Goal: Task Accomplishment & Management: Manage account settings

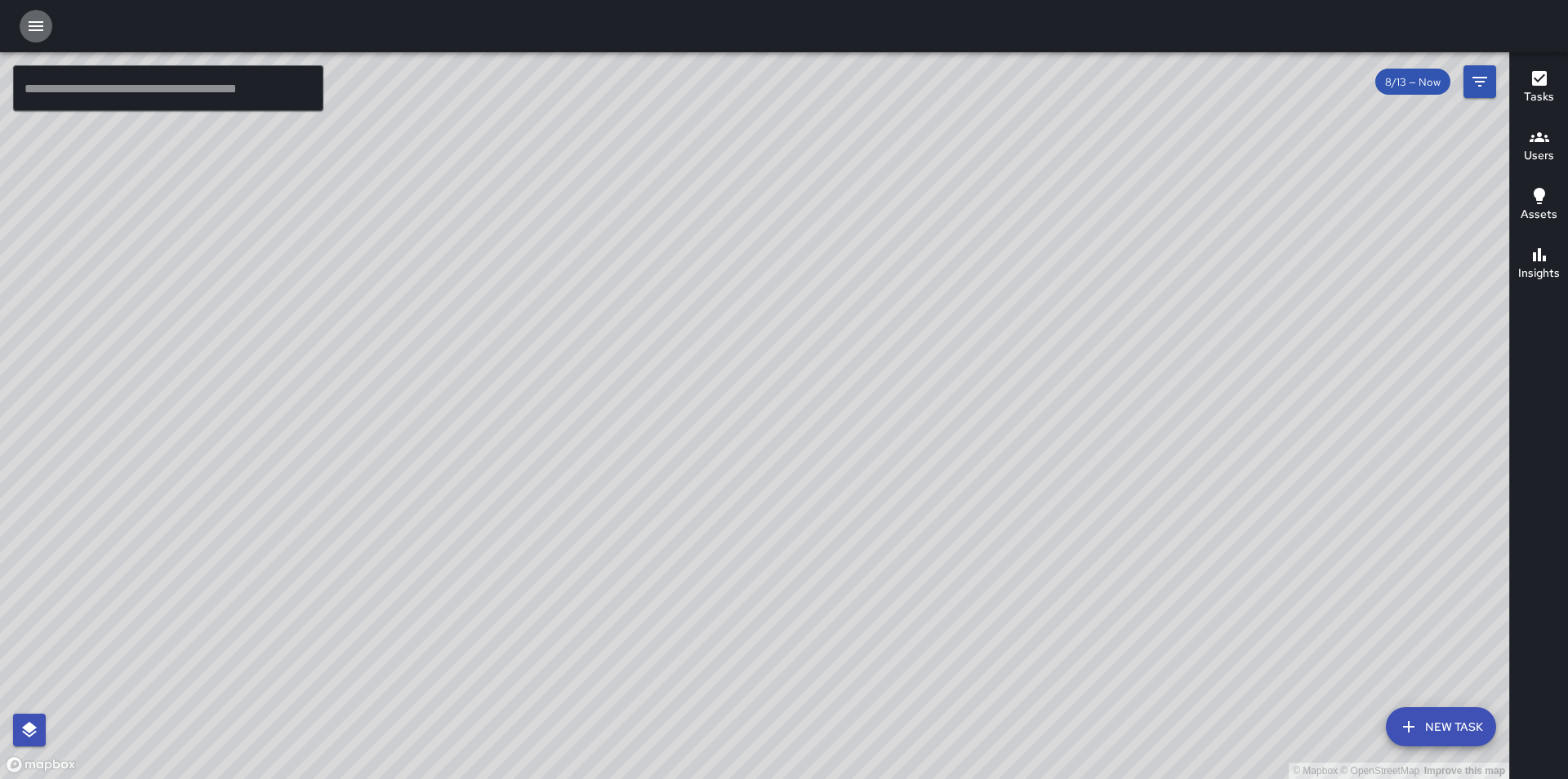
click at [36, 29] on icon "button" at bounding box center [35, 26] width 19 height 19
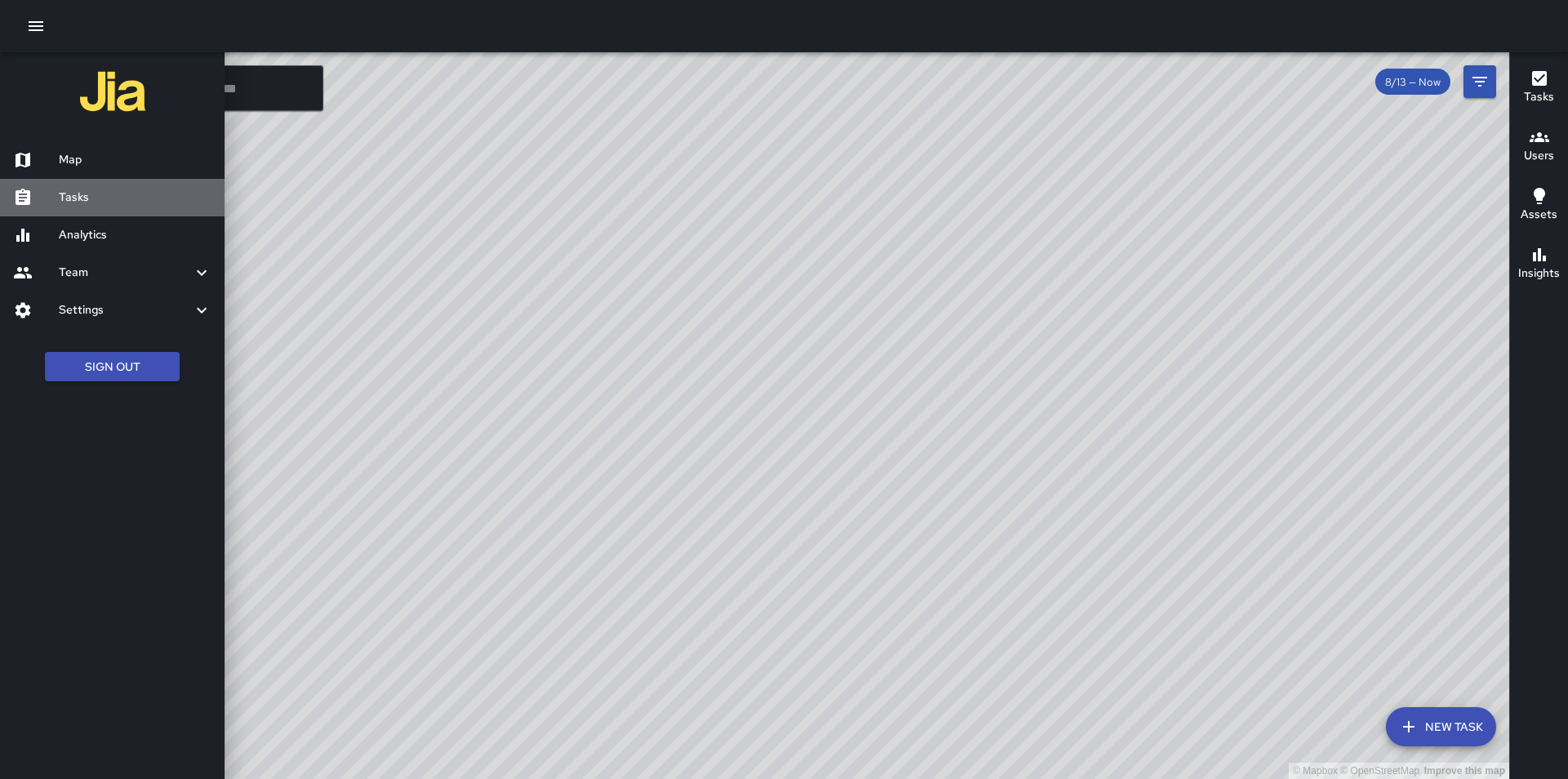
click at [87, 193] on h6 "Tasks" at bounding box center [134, 197] width 153 height 18
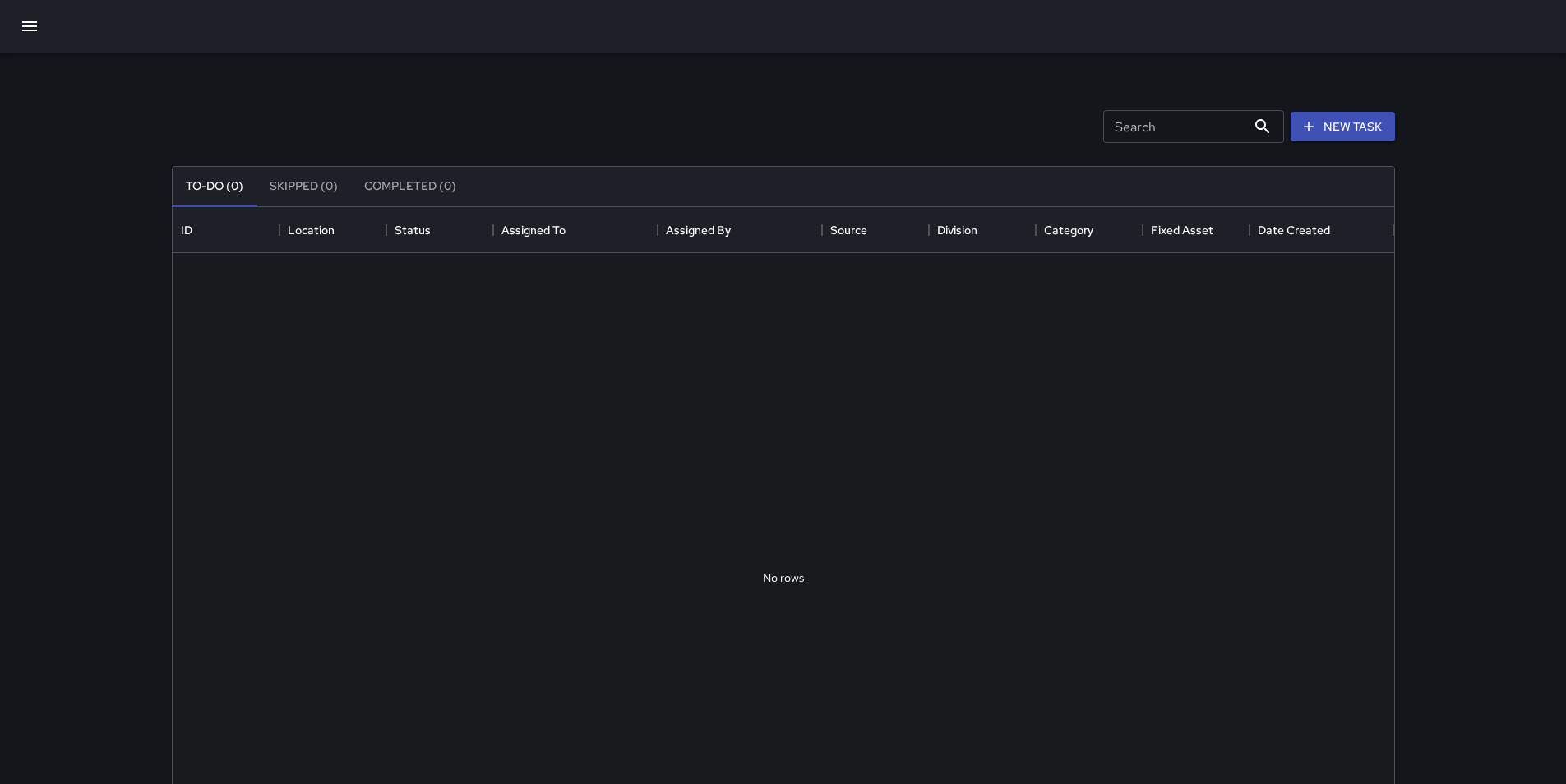
scroll to position [683, 1209]
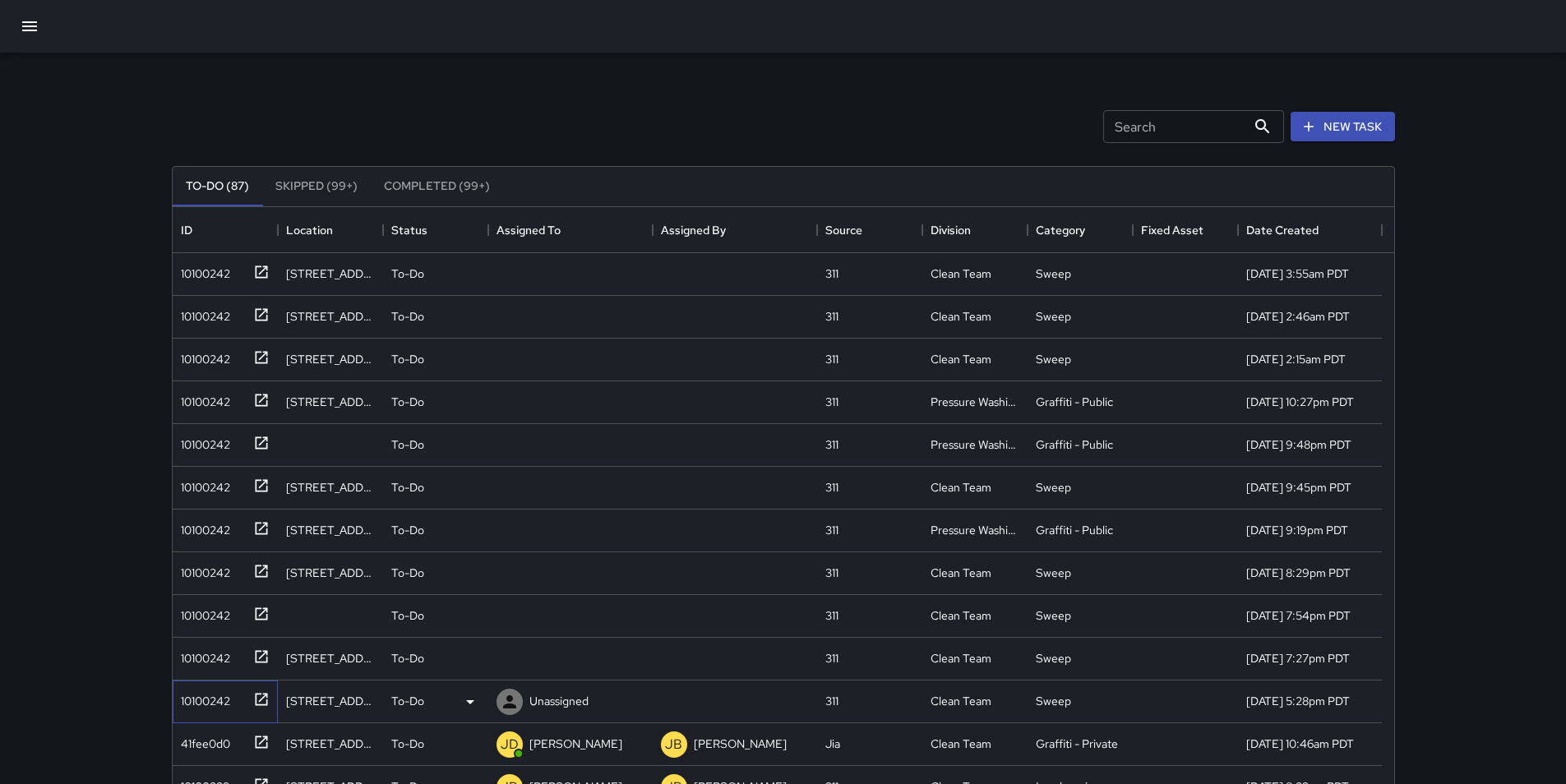
click at [214, 697] on div "10100242" at bounding box center [202, 697] width 56 height 23
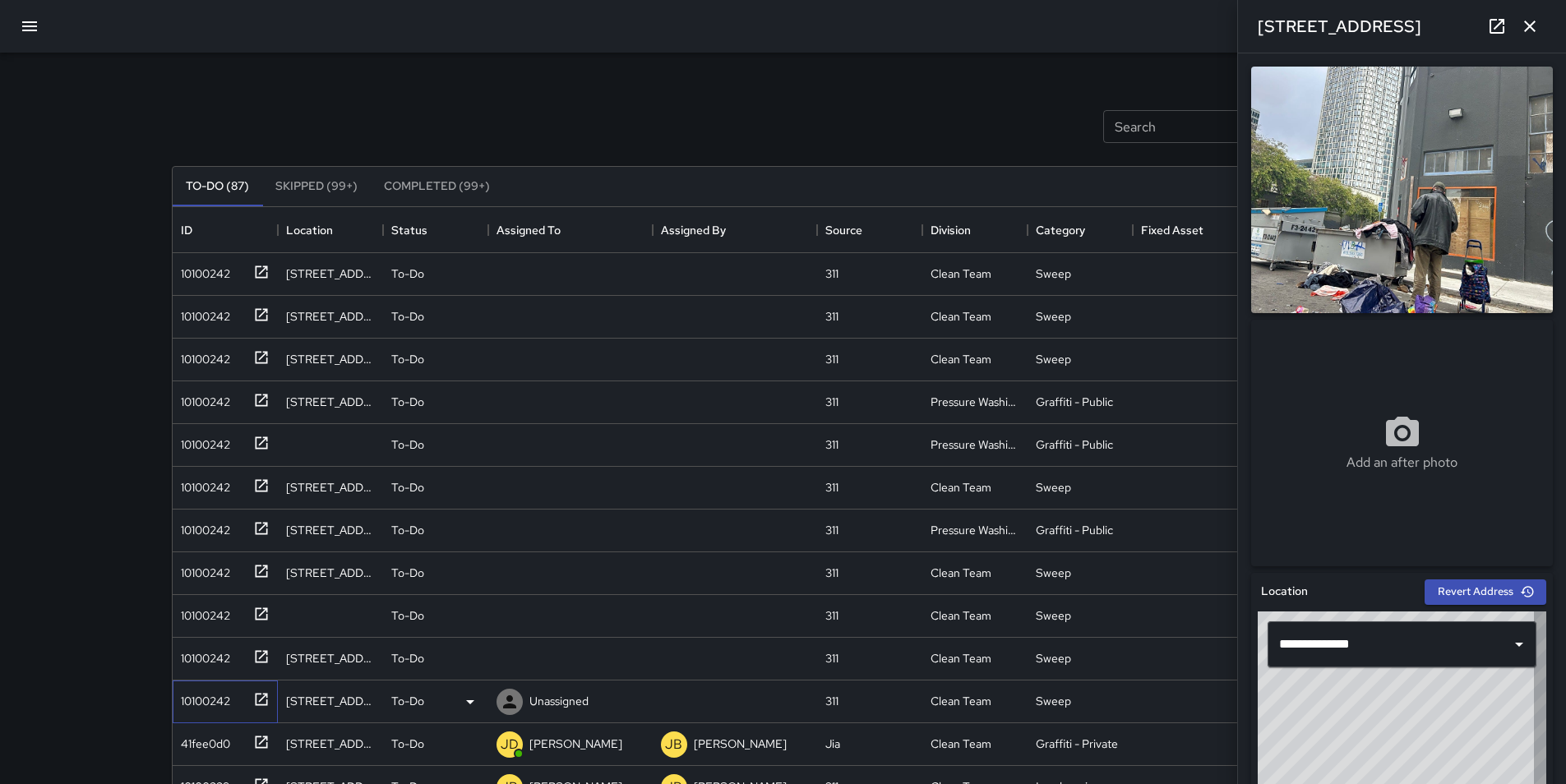
type input "**********"
click at [550, 702] on p "Unassigned" at bounding box center [559, 701] width 59 height 17
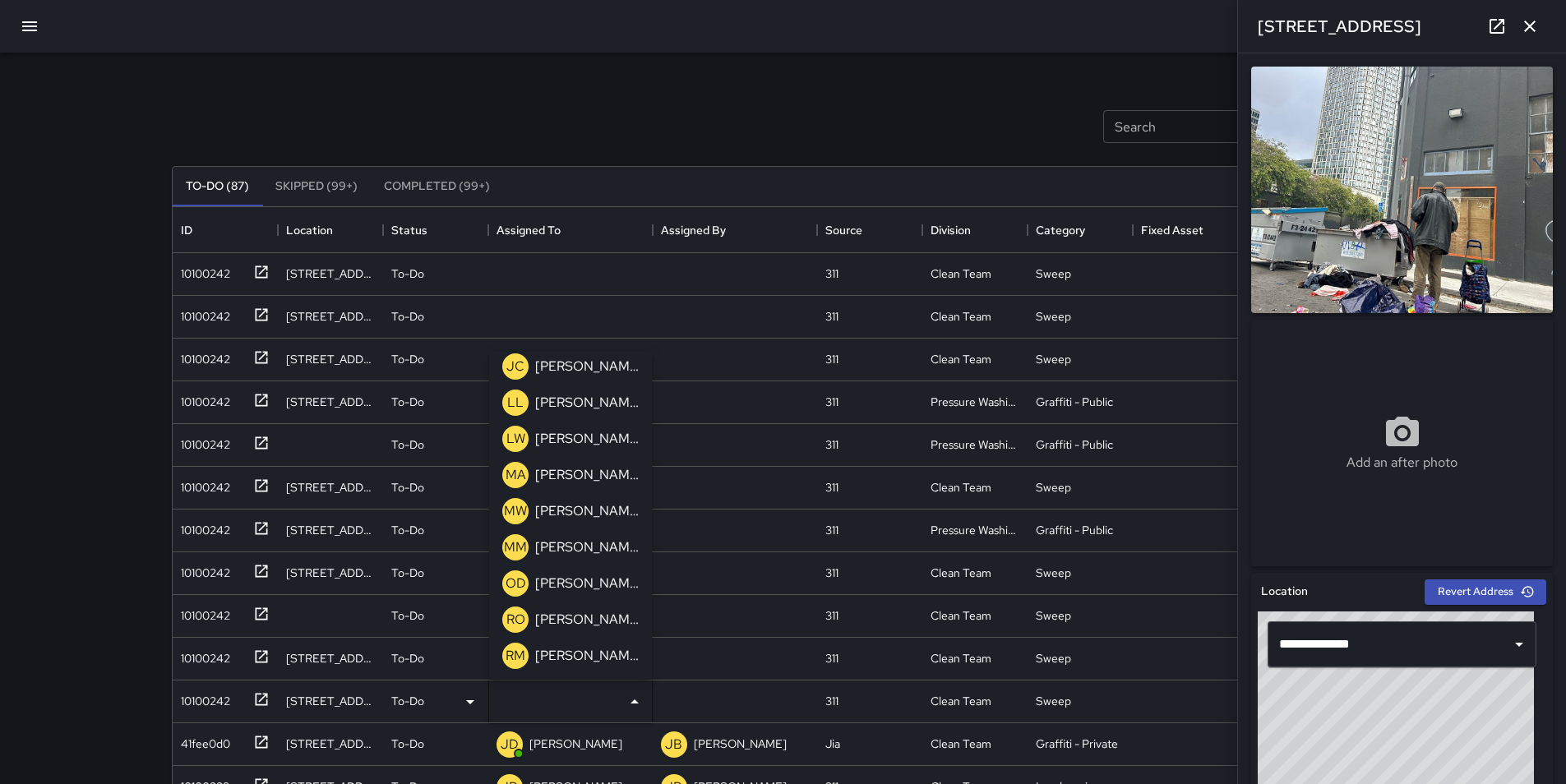
scroll to position [964, 0]
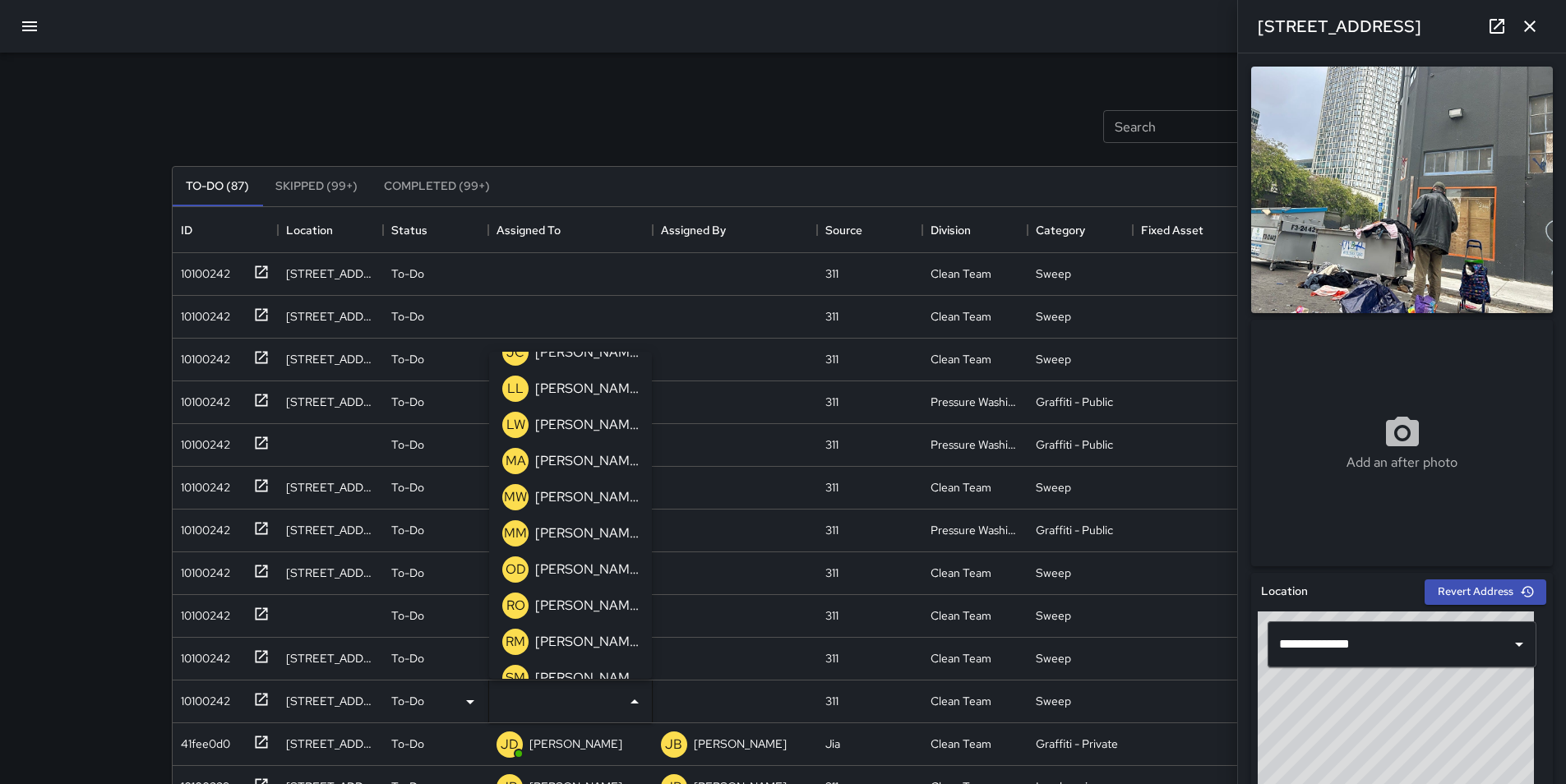
click at [592, 647] on p "[PERSON_NAME]" at bounding box center [587, 641] width 104 height 20
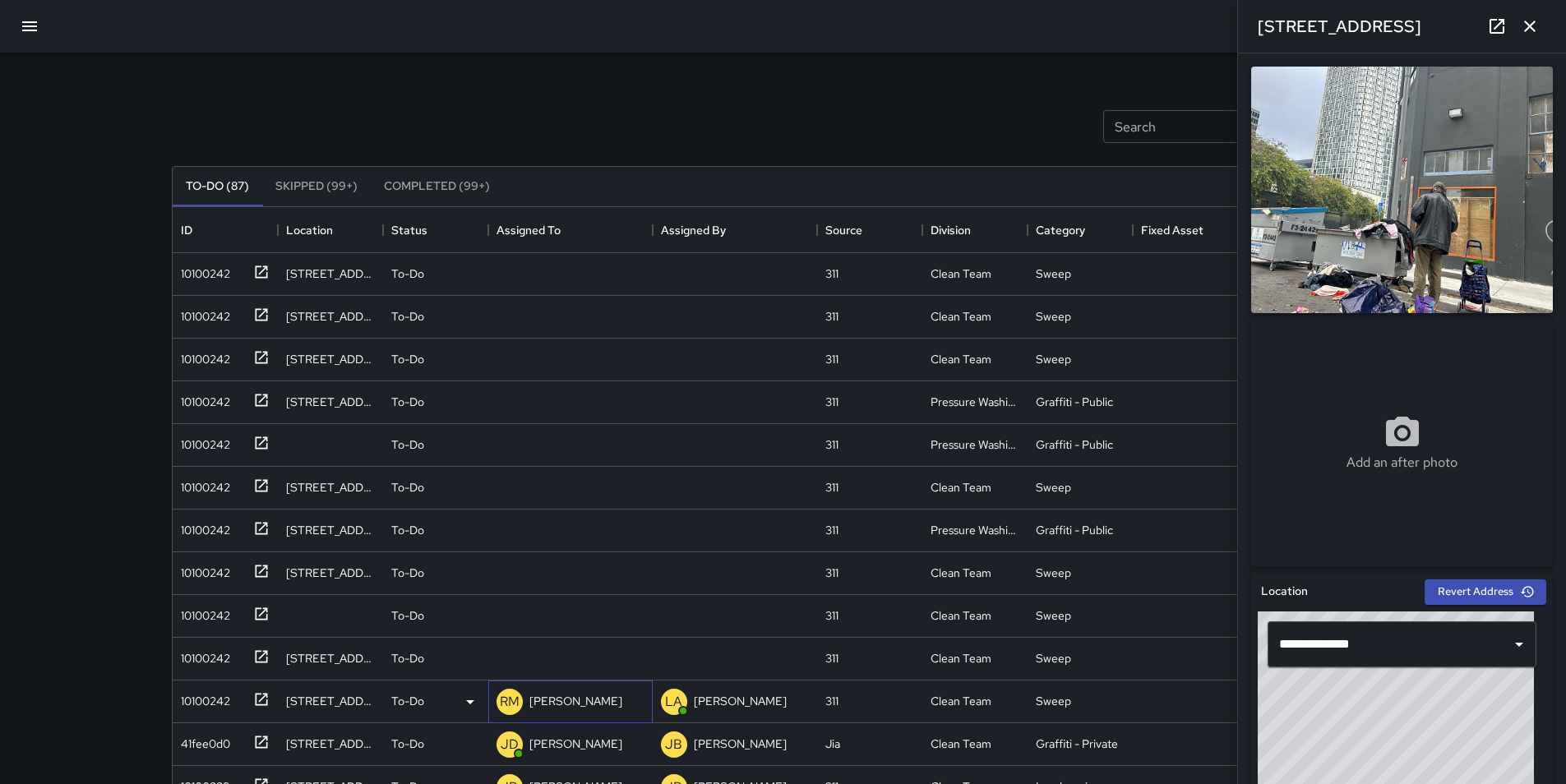
click at [201, 651] on div "10100242" at bounding box center [202, 654] width 56 height 23
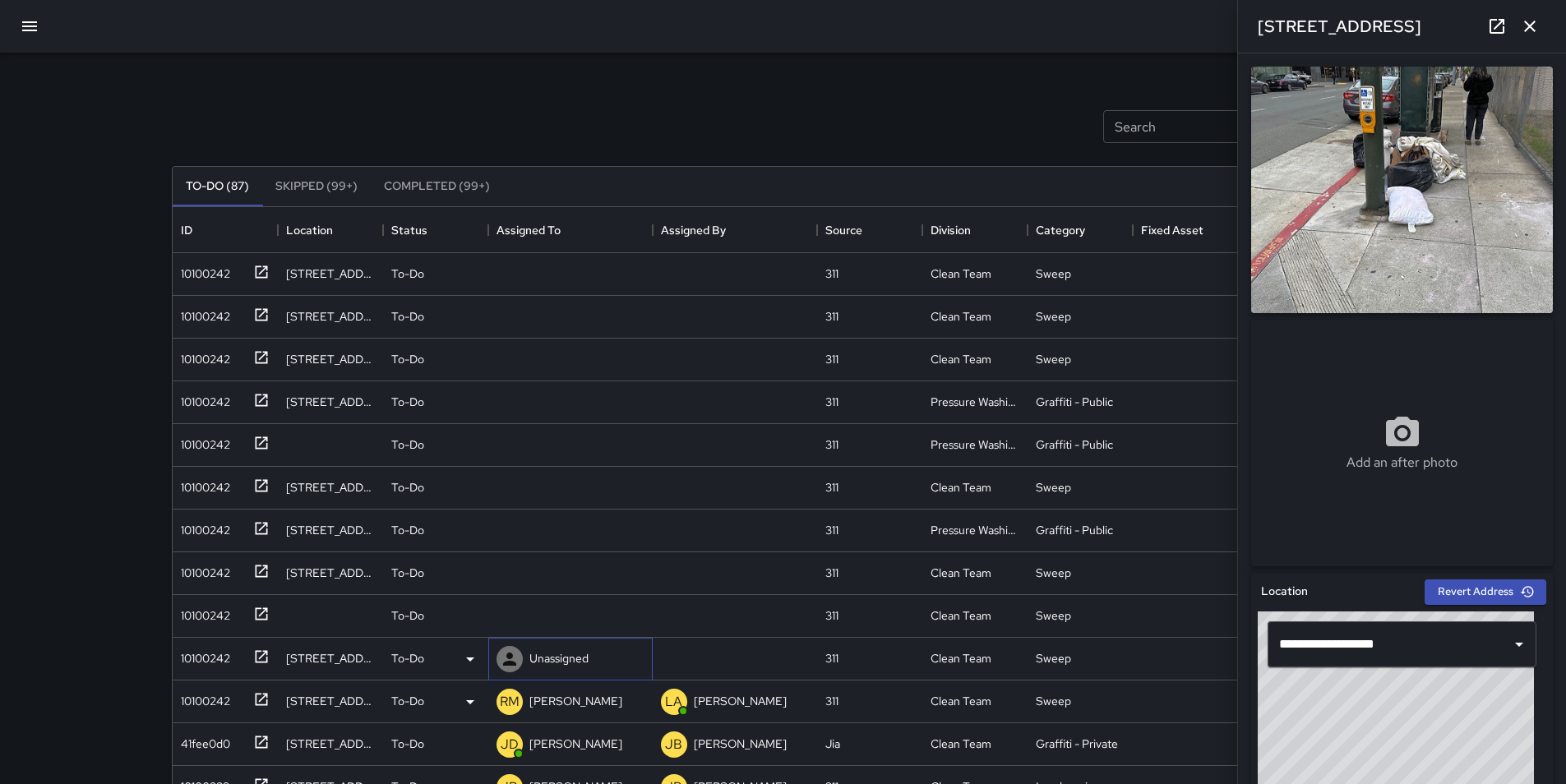
click at [547, 653] on p "Unassigned" at bounding box center [559, 658] width 59 height 17
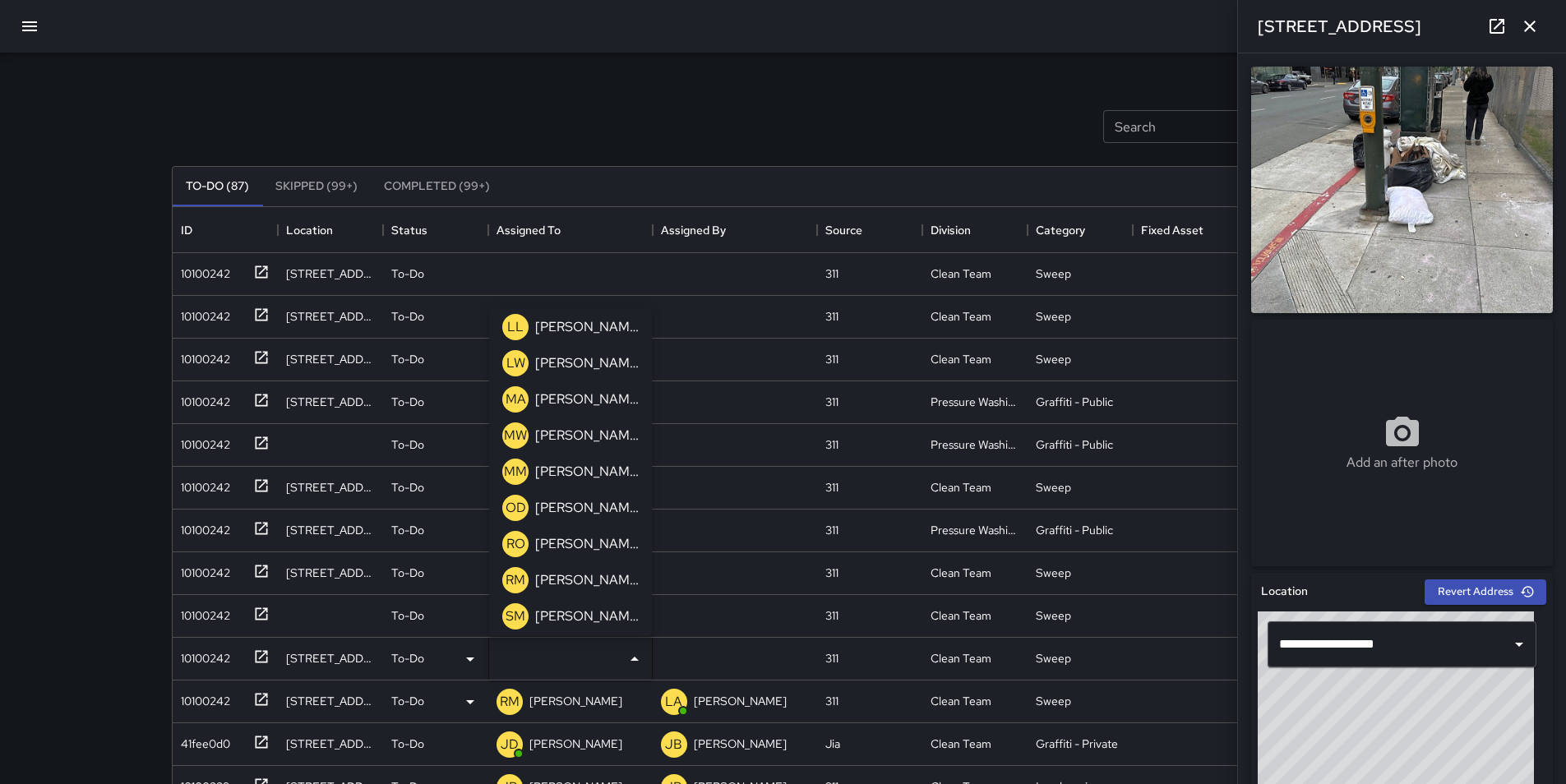
scroll to position [986, 0]
click at [596, 504] on p "[PERSON_NAME]" at bounding box center [587, 504] width 104 height 20
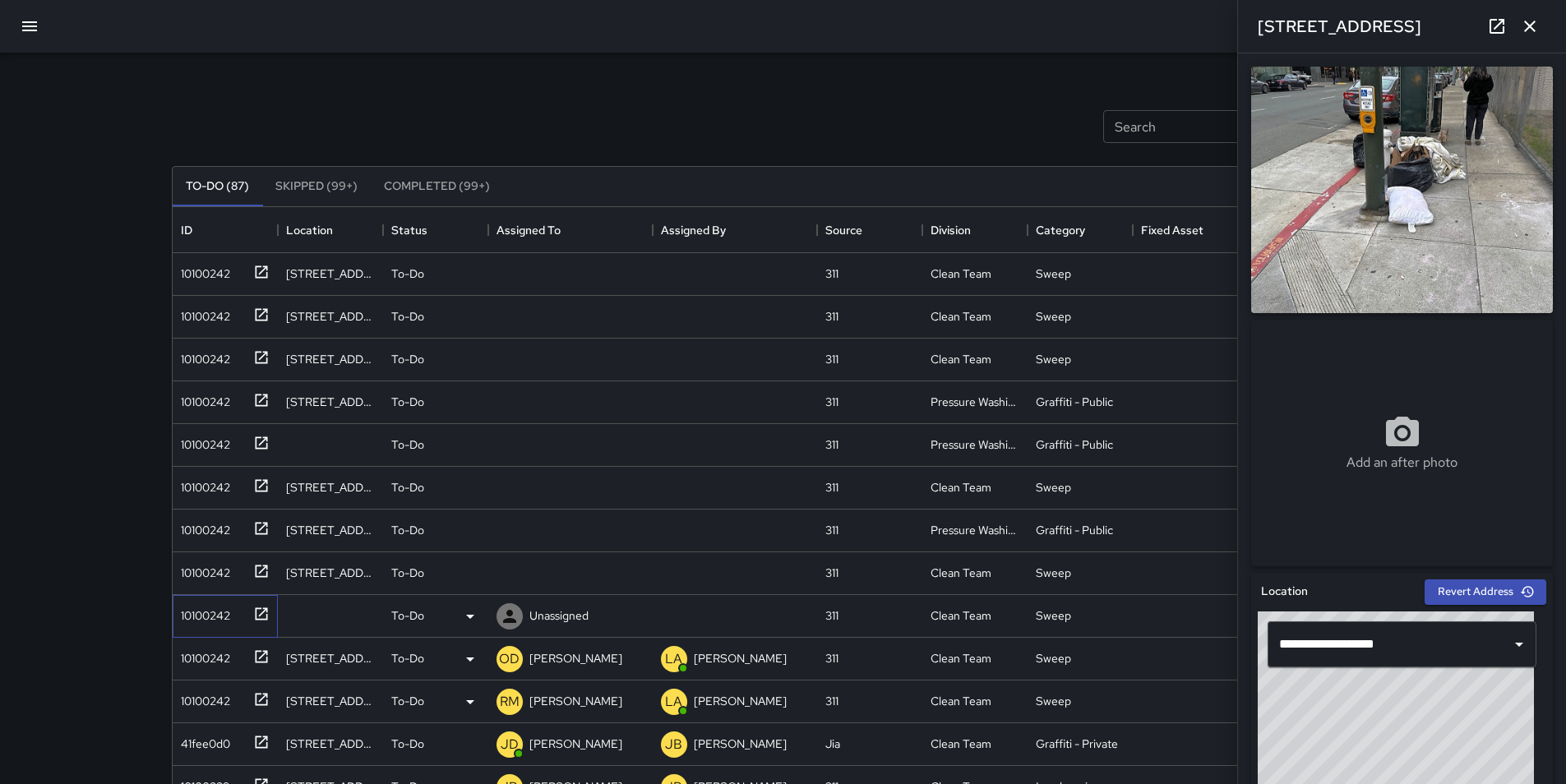
click at [216, 611] on div "10100242" at bounding box center [202, 612] width 56 height 23
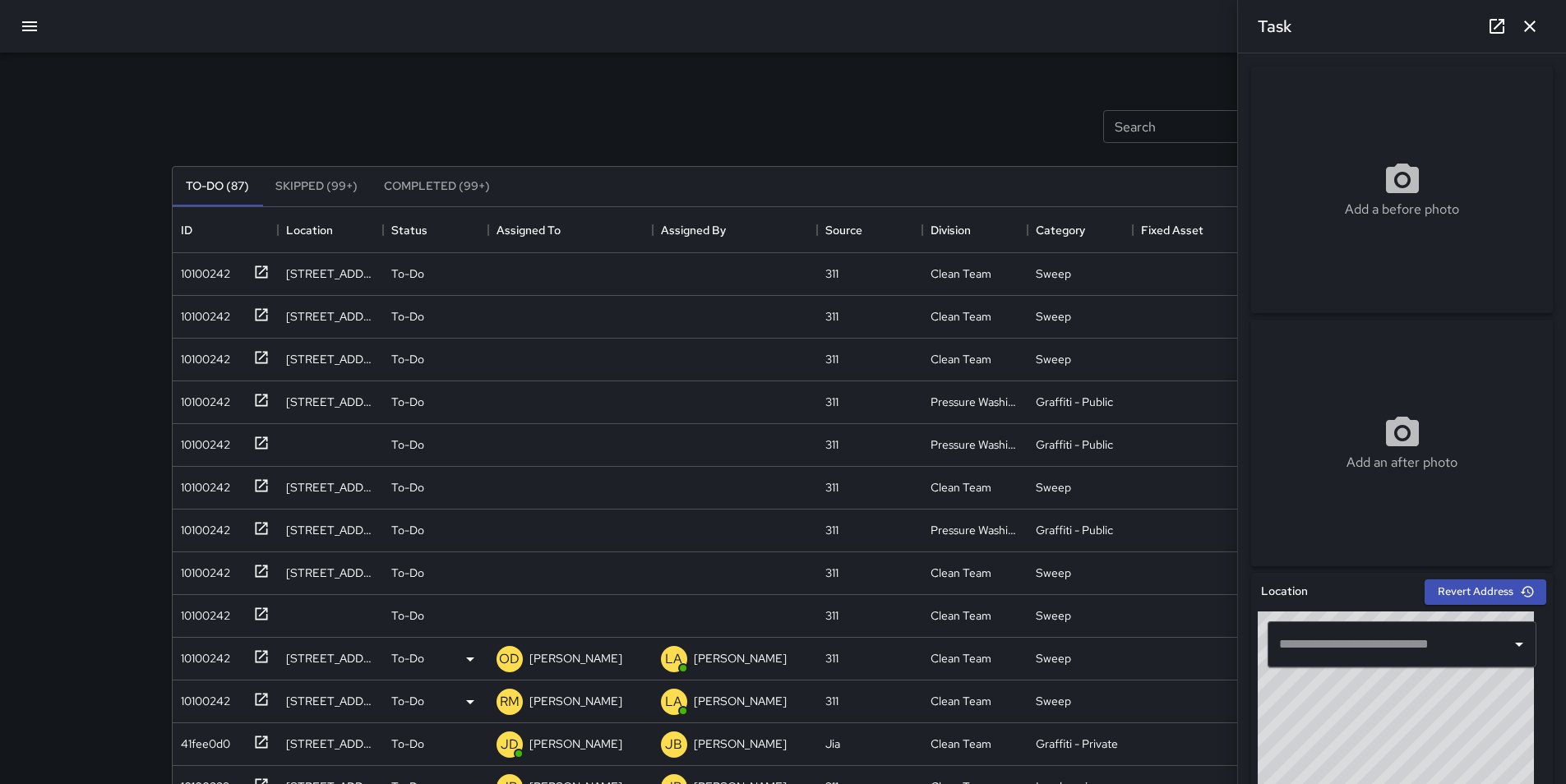
click at [765, 121] on div "Search Search New Task" at bounding box center [783, 127] width 1229 height 86
click at [190, 615] on div "10100242" at bounding box center [202, 612] width 56 height 23
click at [204, 623] on div "10100242" at bounding box center [202, 612] width 56 height 23
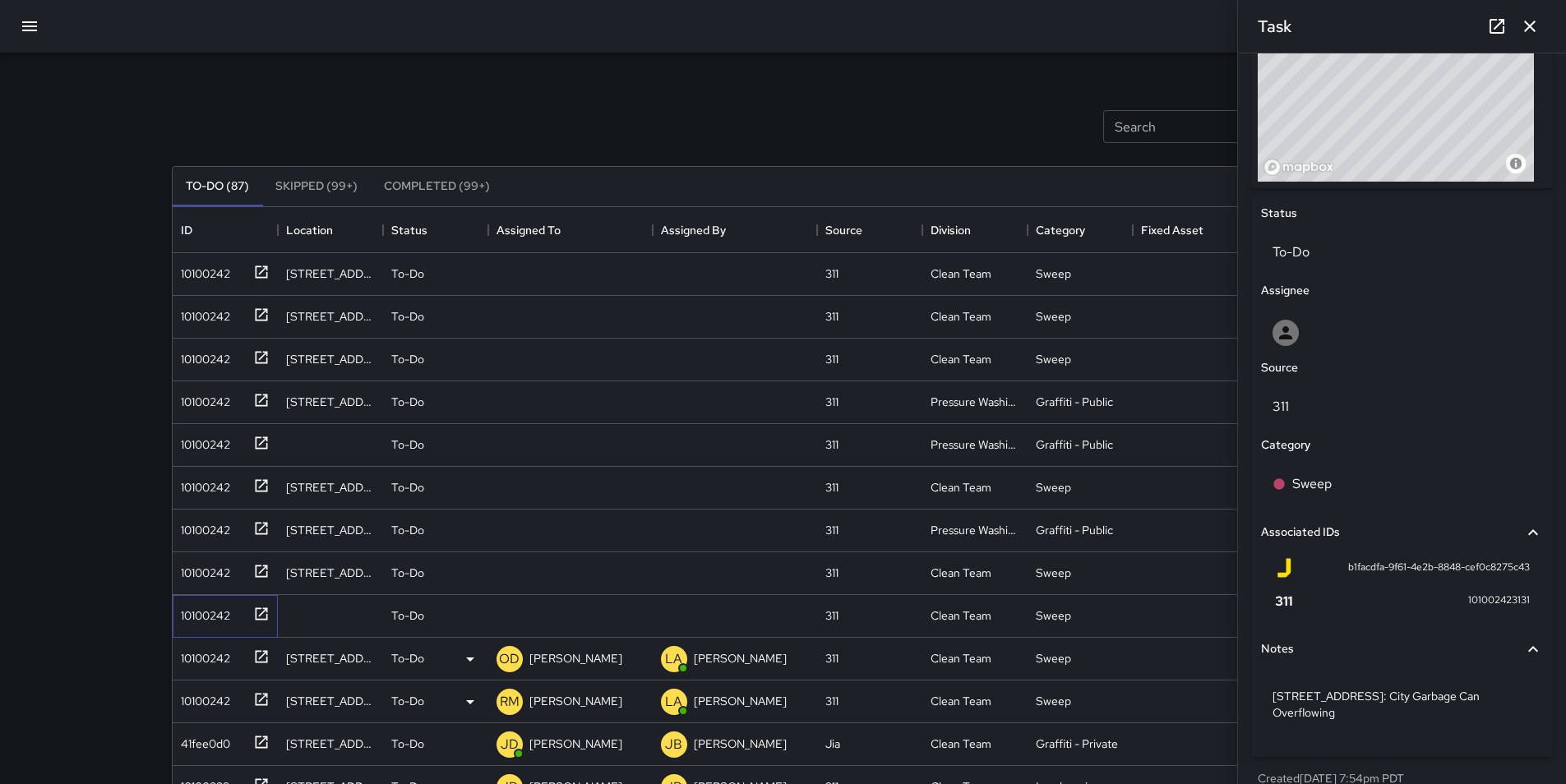
scroll to position [640, 0]
click at [472, 617] on icon at bounding box center [470, 615] width 20 height 20
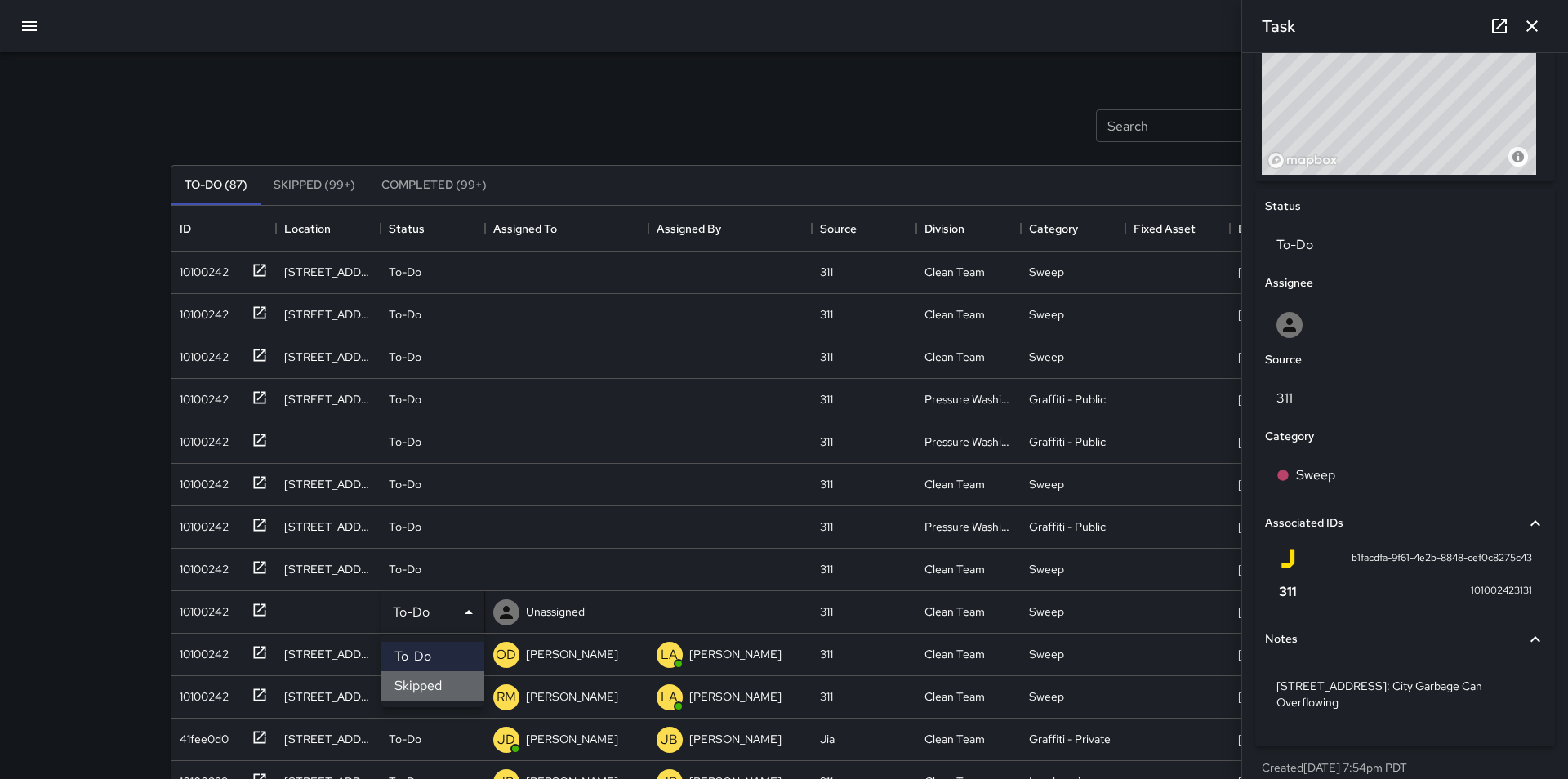
click at [438, 685] on li "Skipped" at bounding box center [433, 685] width 103 height 30
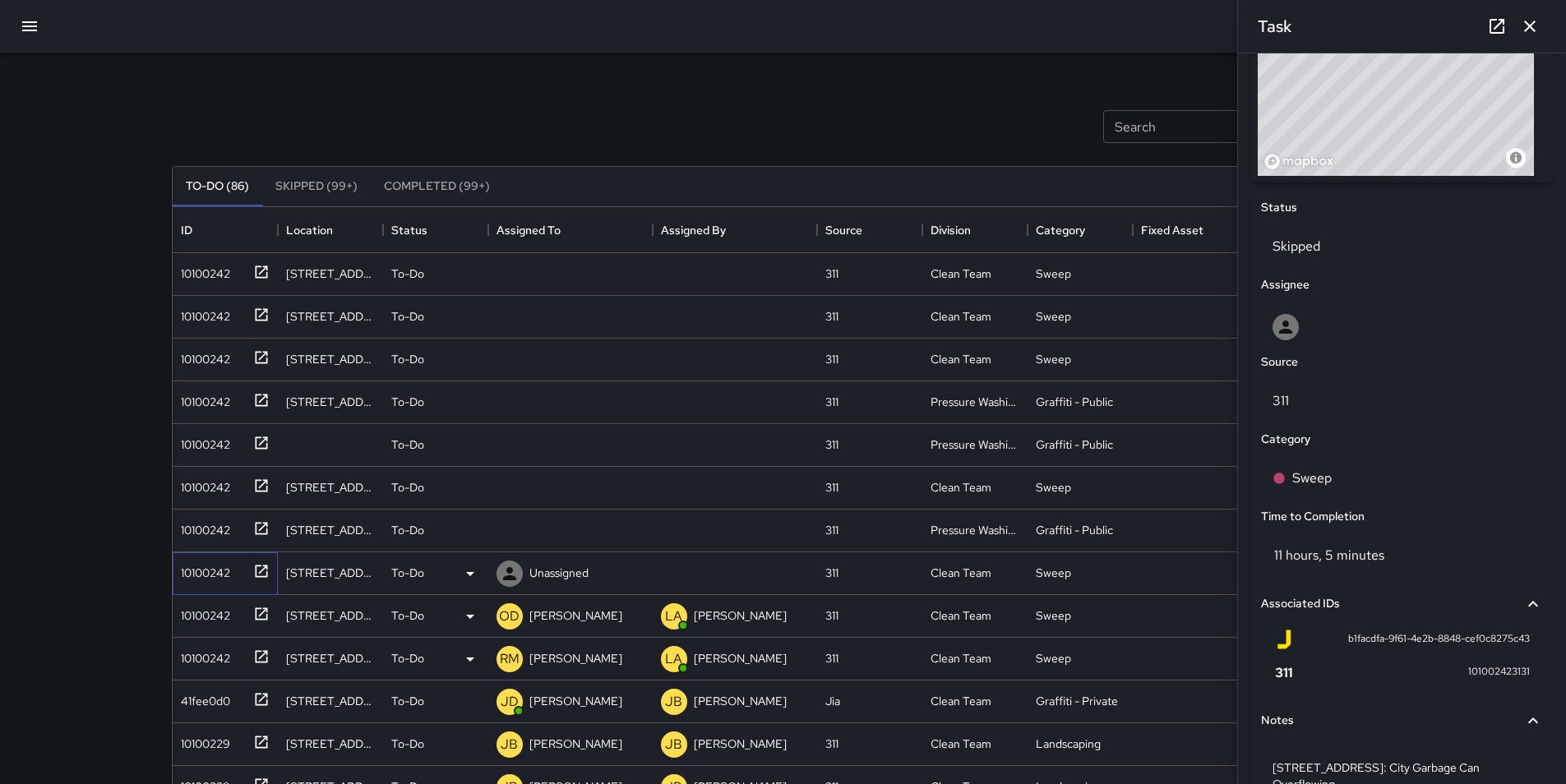
click at [202, 570] on div "10100242" at bounding box center [202, 569] width 56 height 23
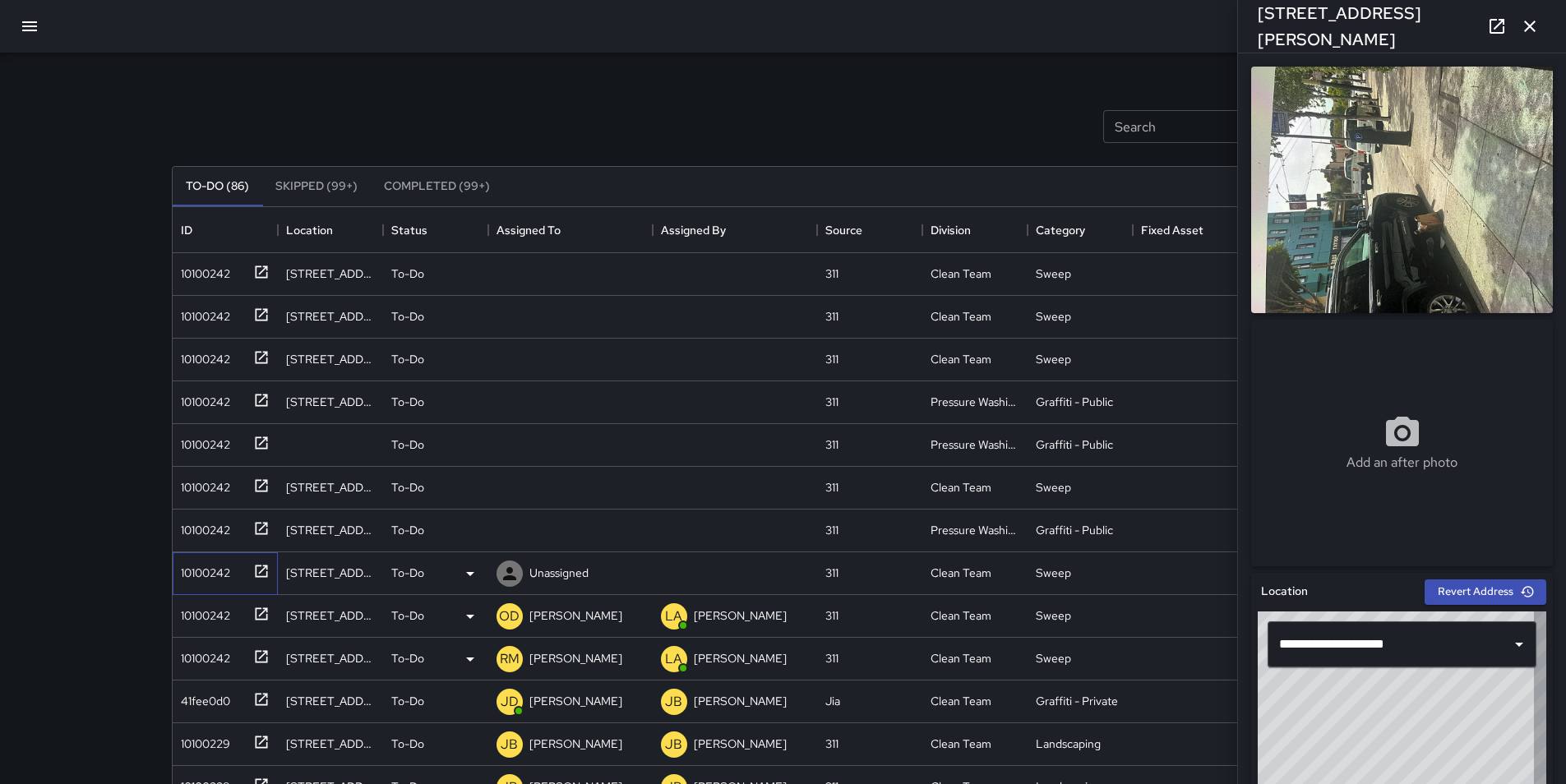
type input "**********"
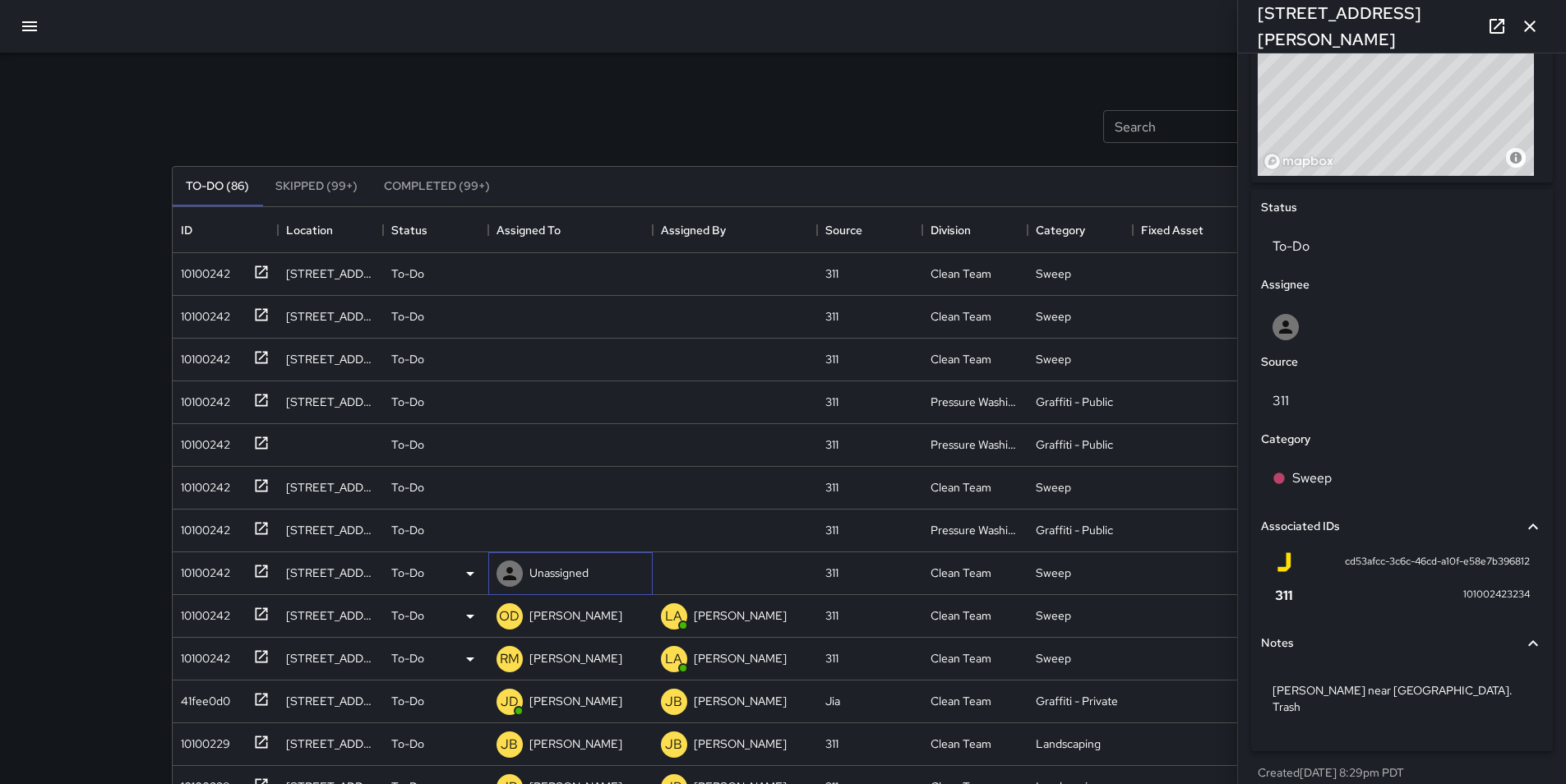
click at [566, 571] on p "Unassigned" at bounding box center [559, 572] width 59 height 17
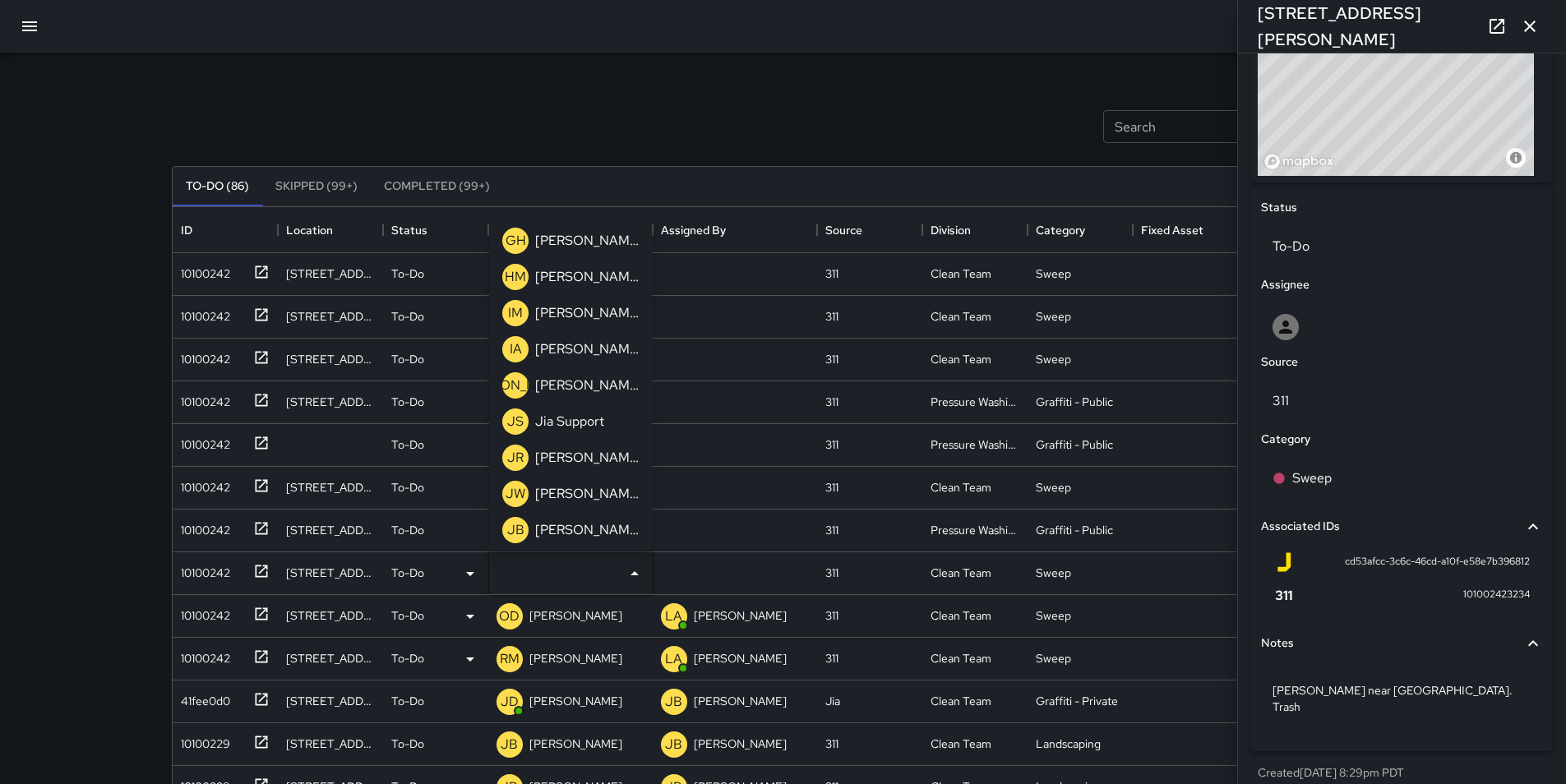
scroll to position [625, 0]
click at [588, 392] on p "[PERSON_NAME]" at bounding box center [587, 382] width 104 height 20
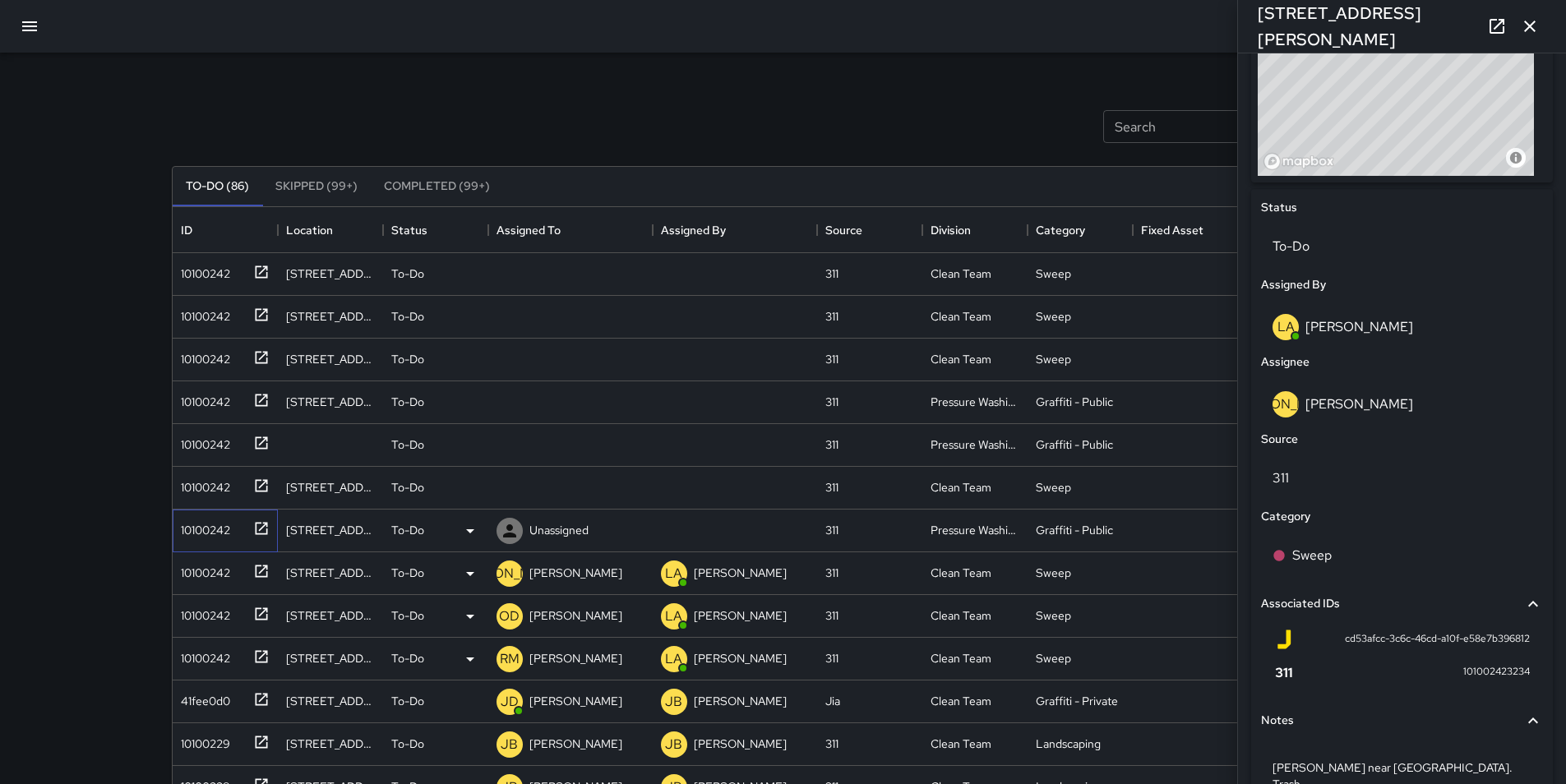
click at [199, 524] on div "10100242" at bounding box center [202, 527] width 56 height 23
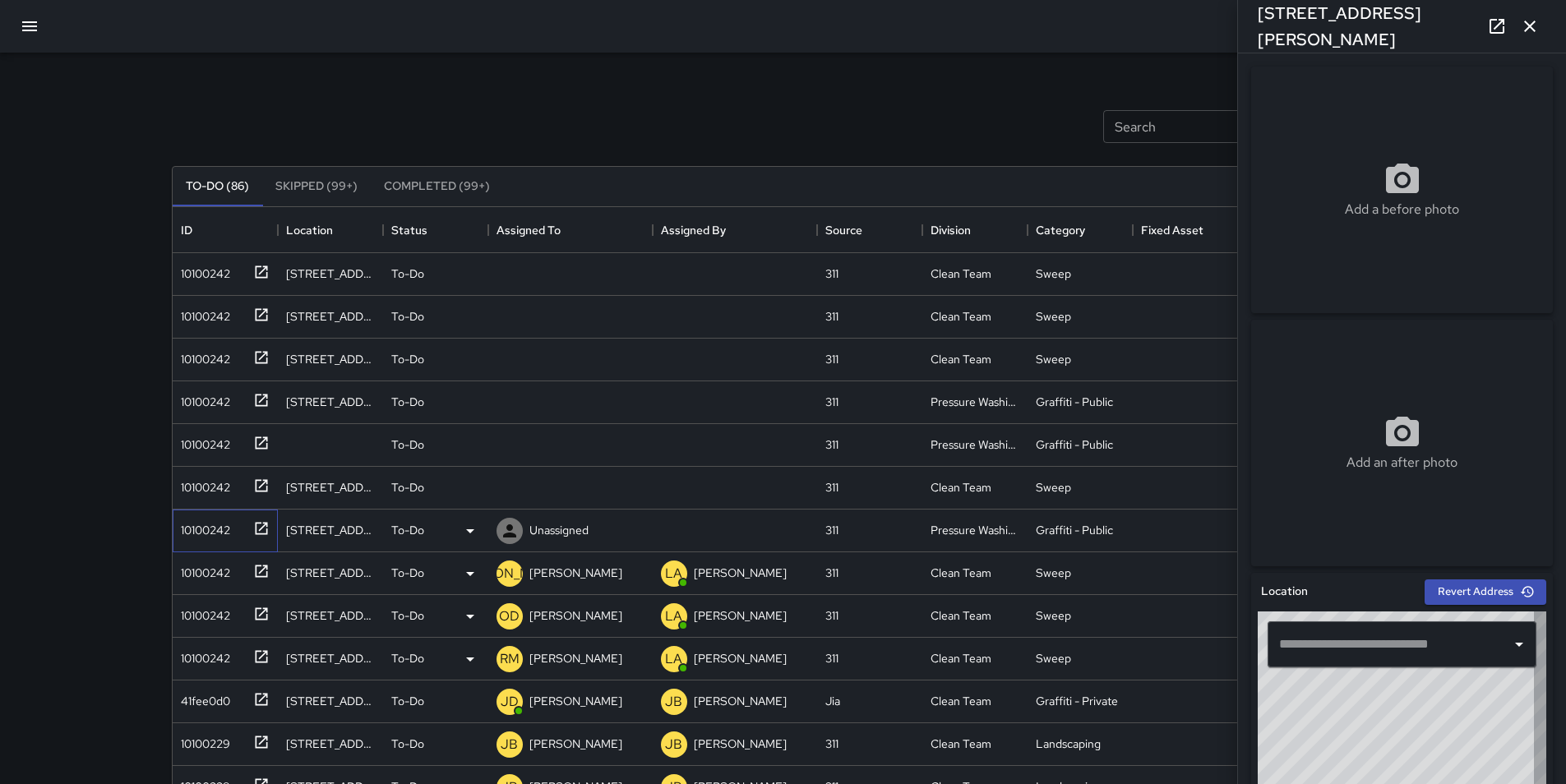
type input "**********"
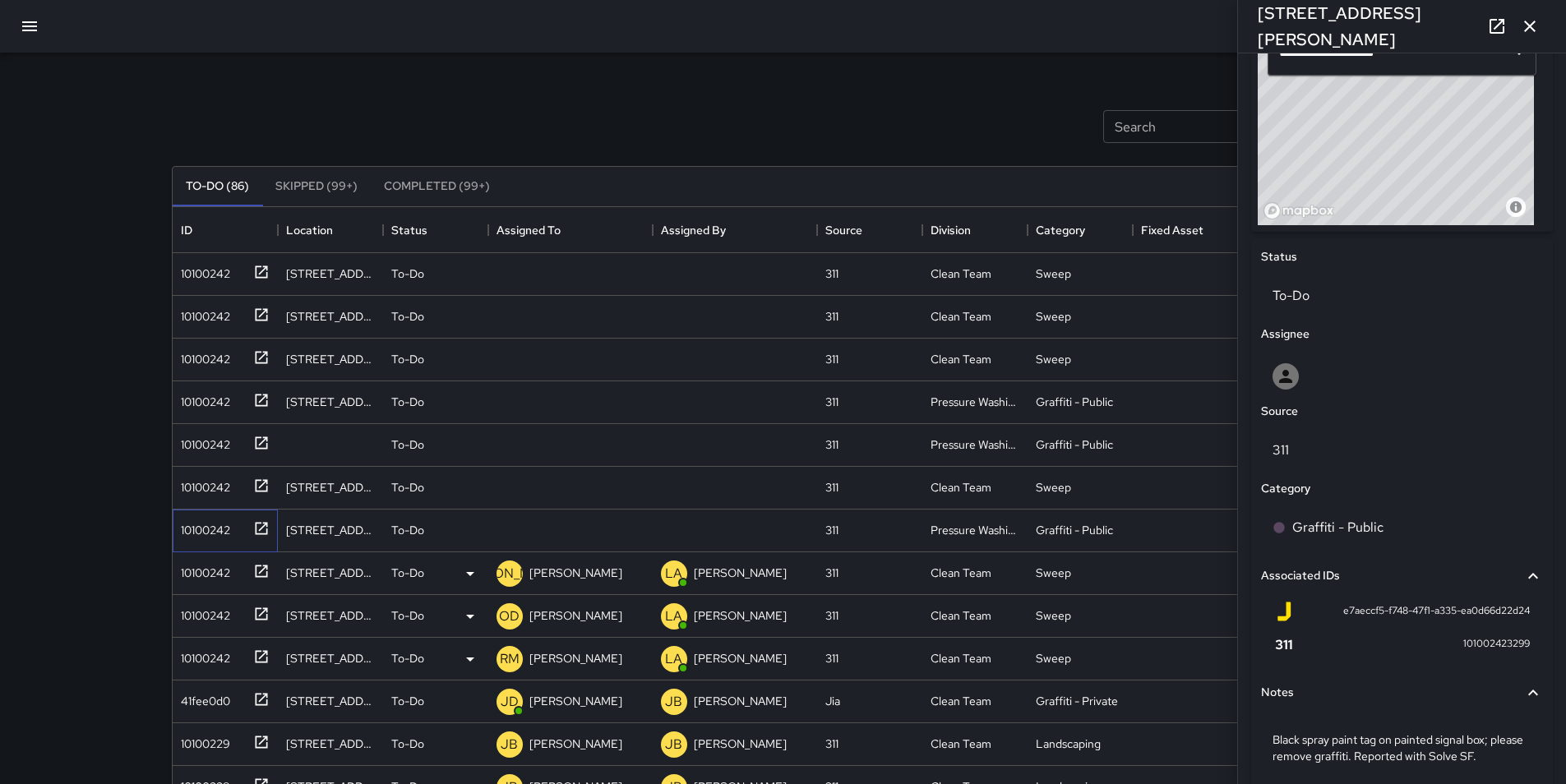
scroll to position [657, 0]
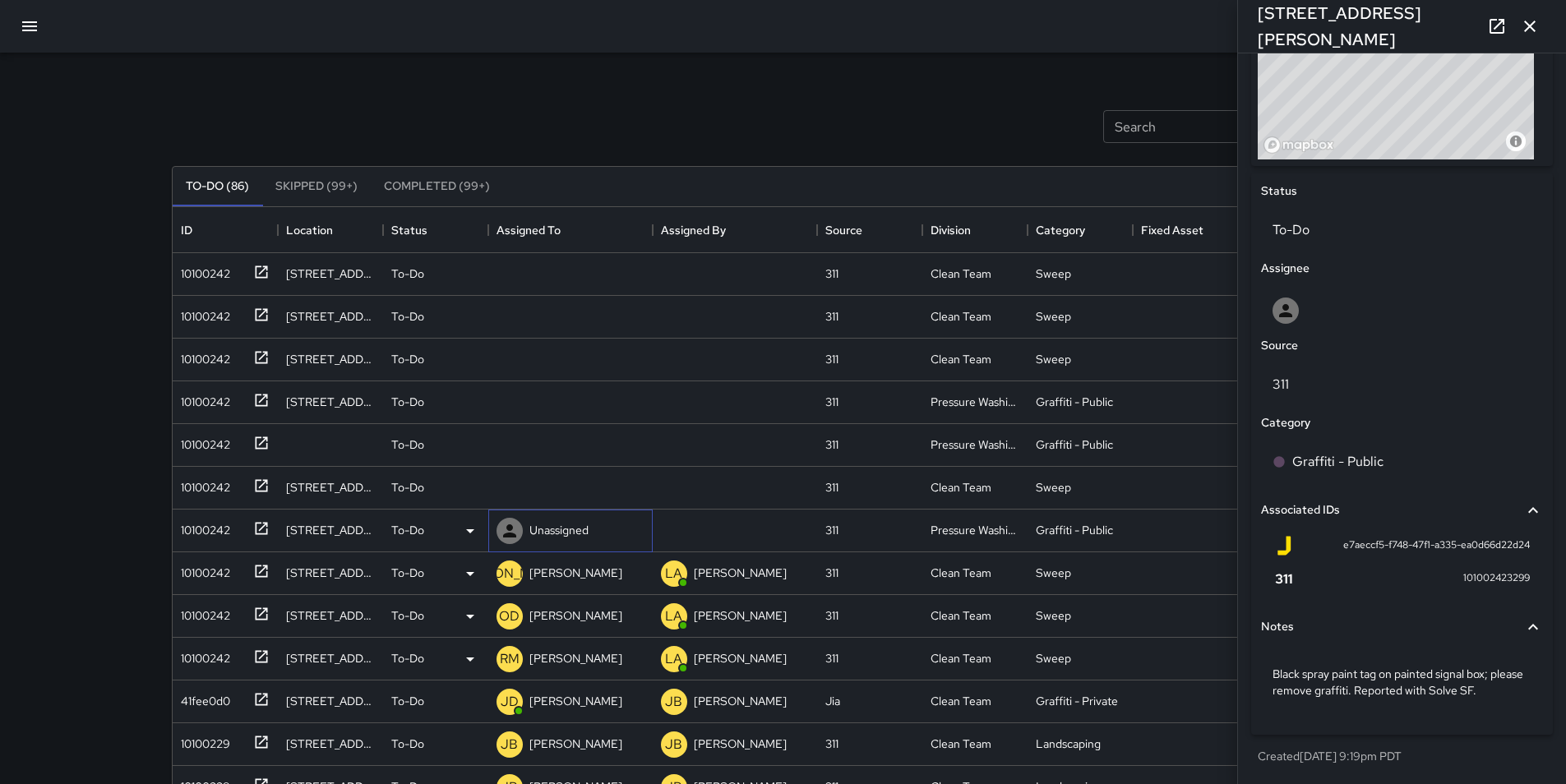
click at [561, 530] on p "Unassigned" at bounding box center [559, 530] width 59 height 17
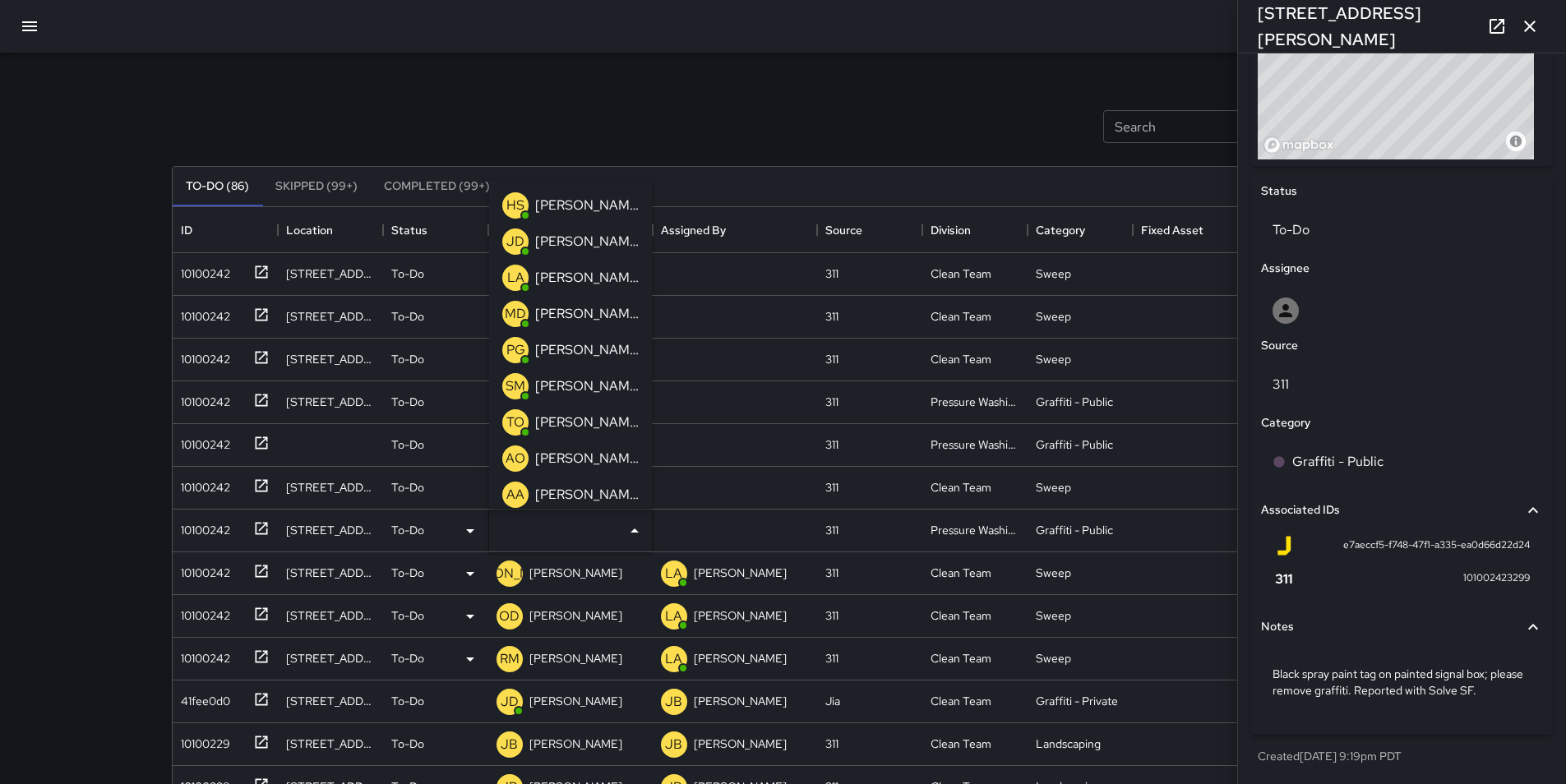
click at [582, 465] on p "[PERSON_NAME]" at bounding box center [587, 458] width 104 height 20
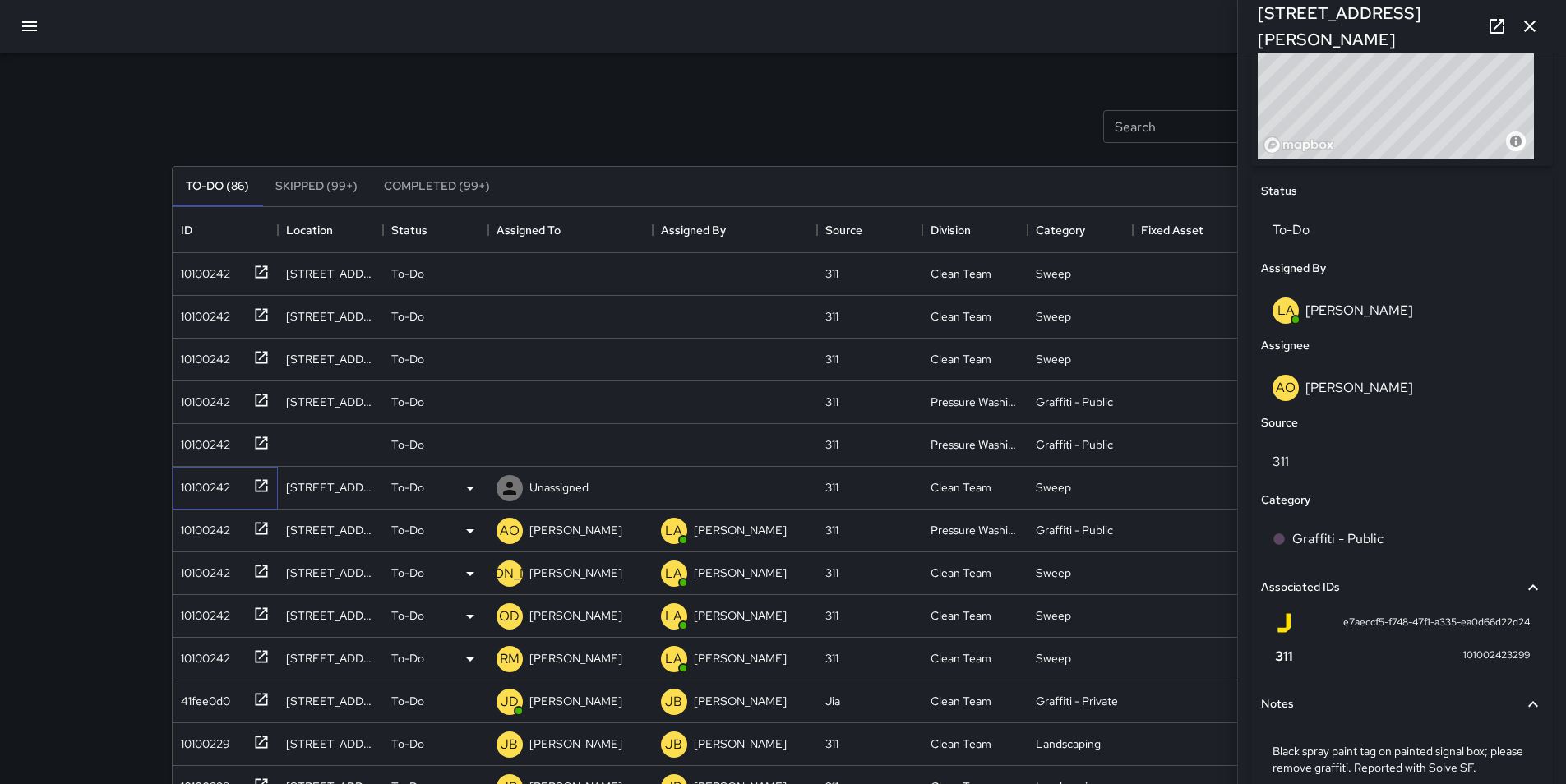
click at [216, 495] on div "10100242" at bounding box center [202, 484] width 56 height 23
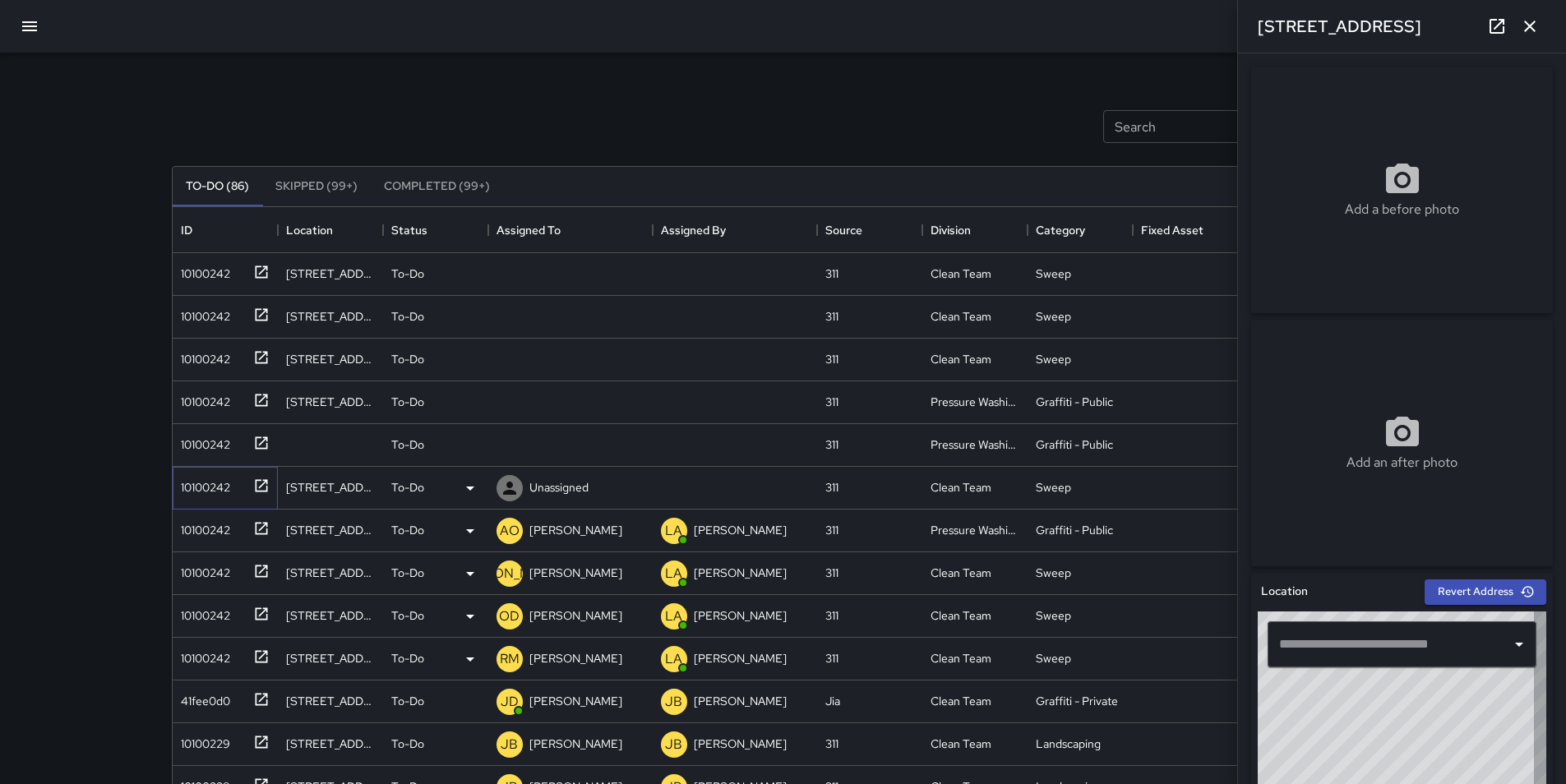
type input "**********"
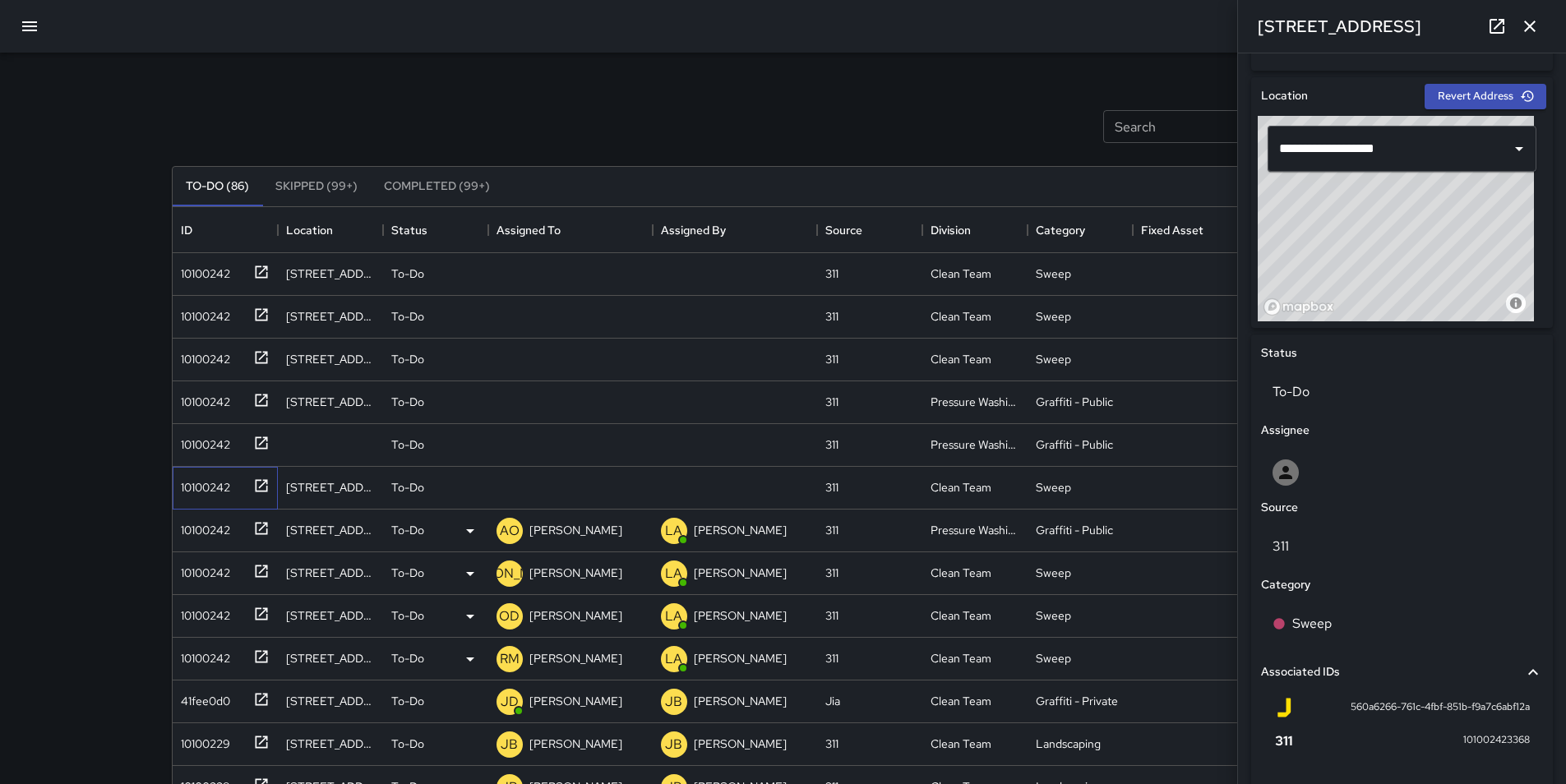
scroll to position [493, 0]
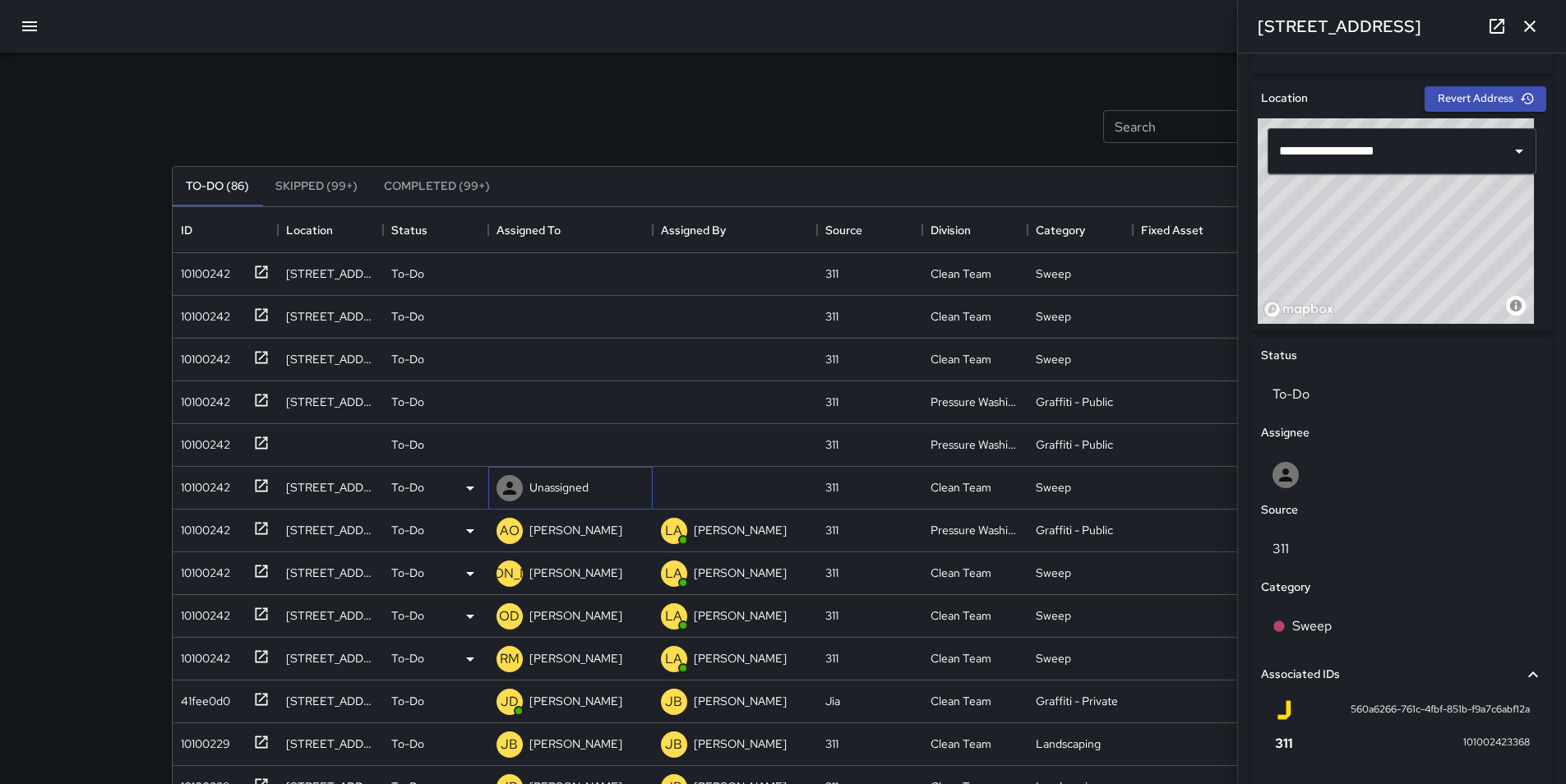
click at [565, 495] on p "Unassigned" at bounding box center [559, 488] width 59 height 17
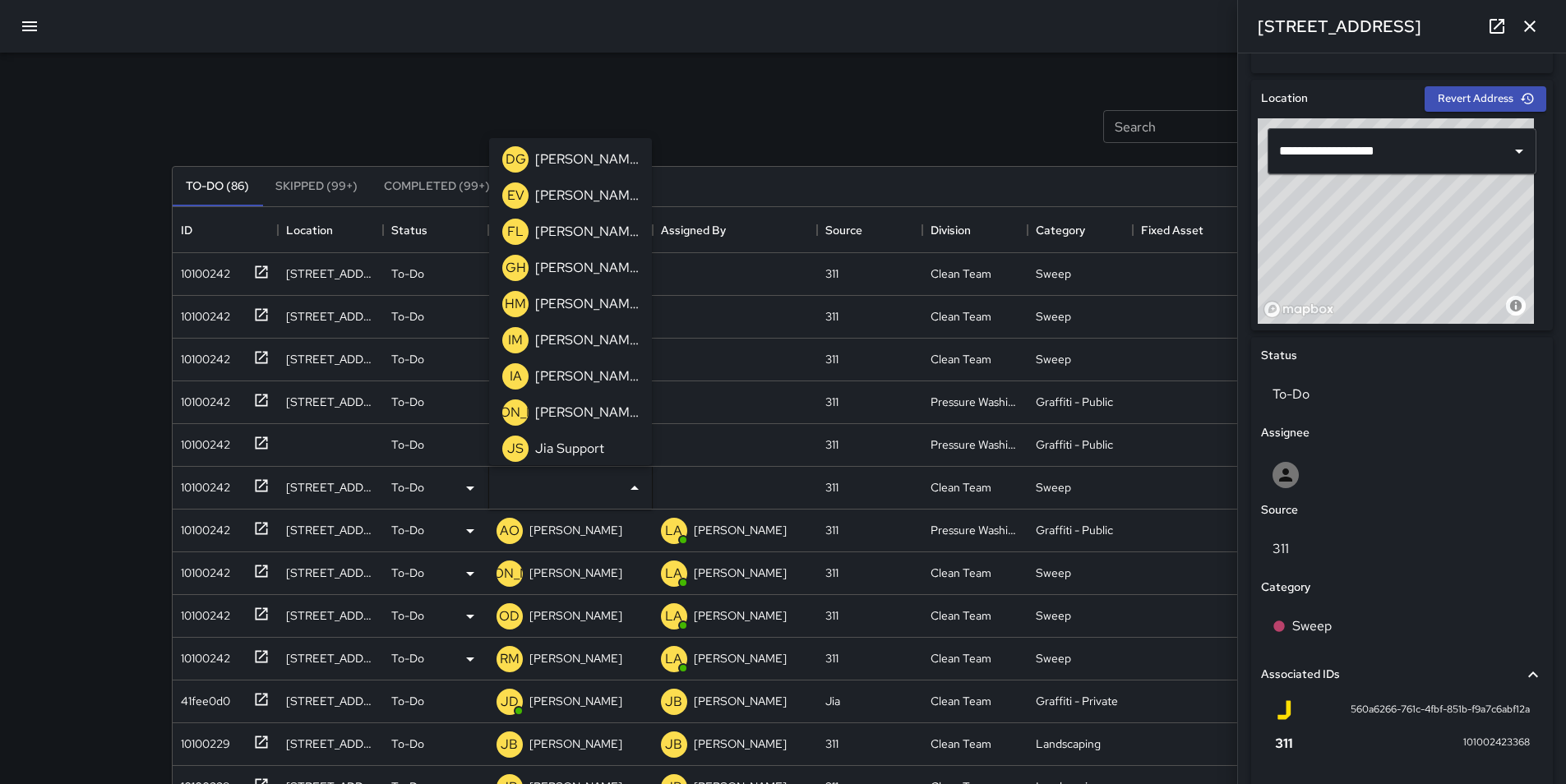
scroll to position [526, 0]
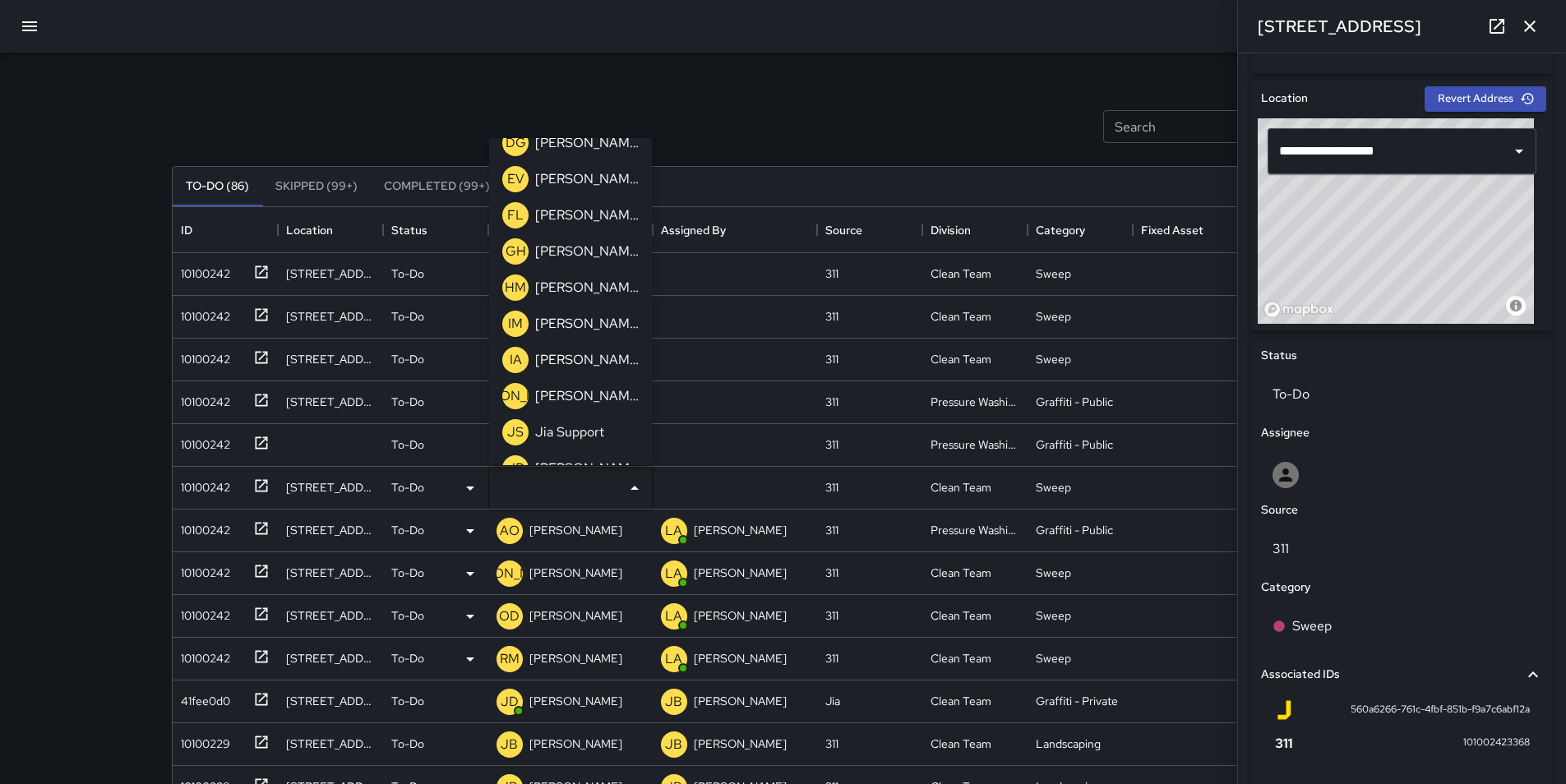
click at [609, 325] on p "[PERSON_NAME]" at bounding box center [587, 323] width 104 height 20
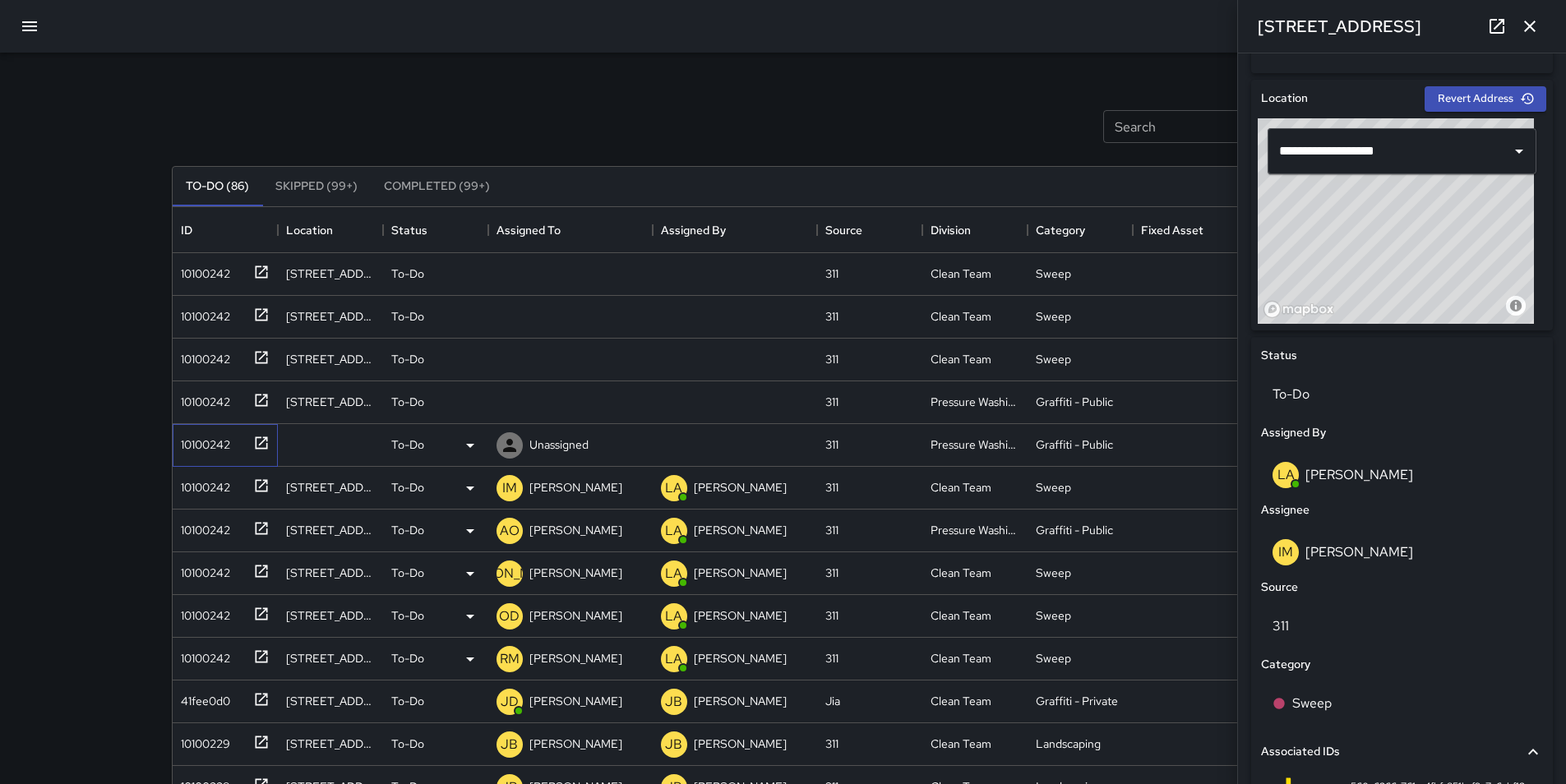
click at [195, 439] on div "10100242" at bounding box center [202, 441] width 56 height 23
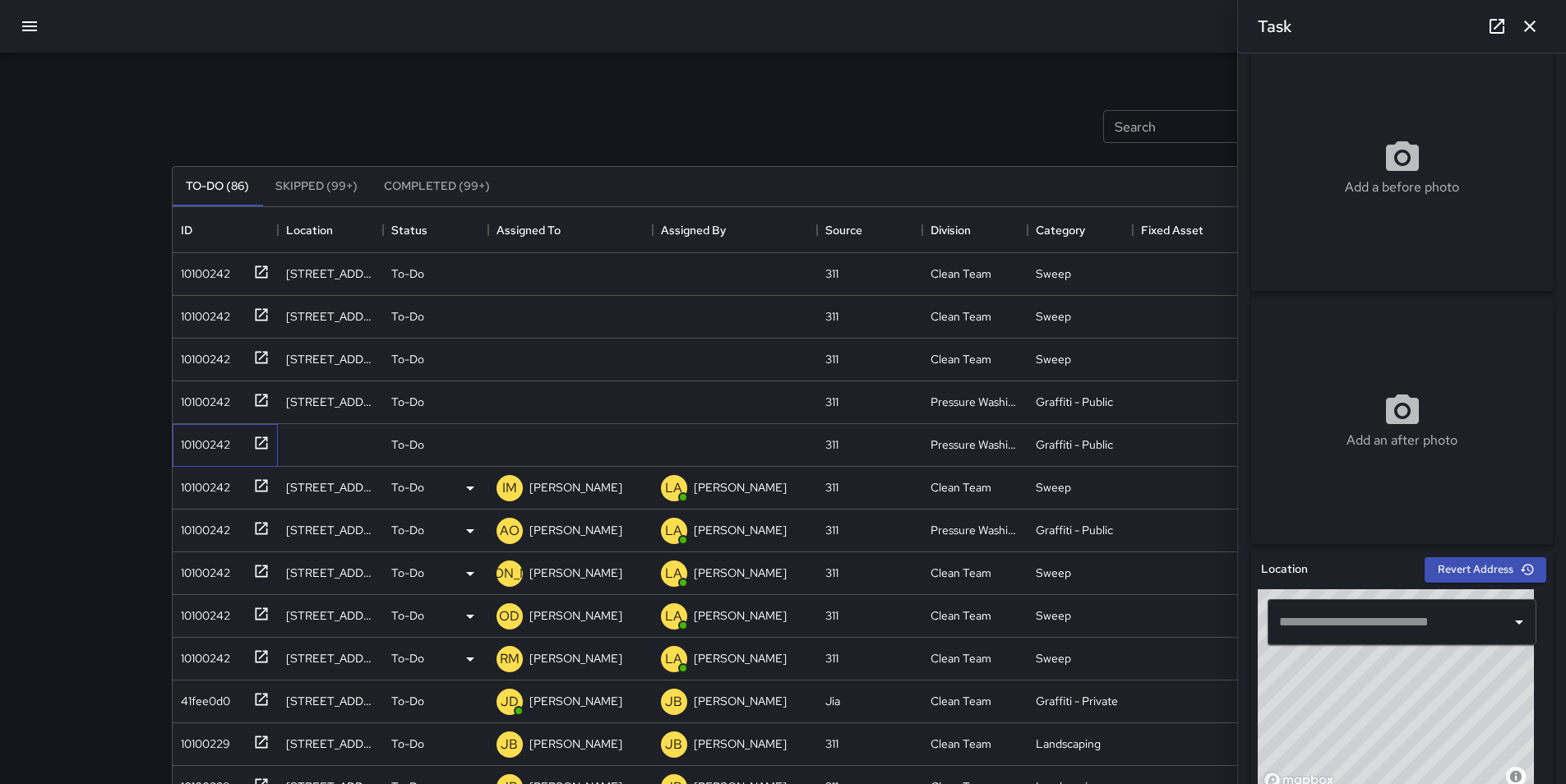
scroll to position [0, 0]
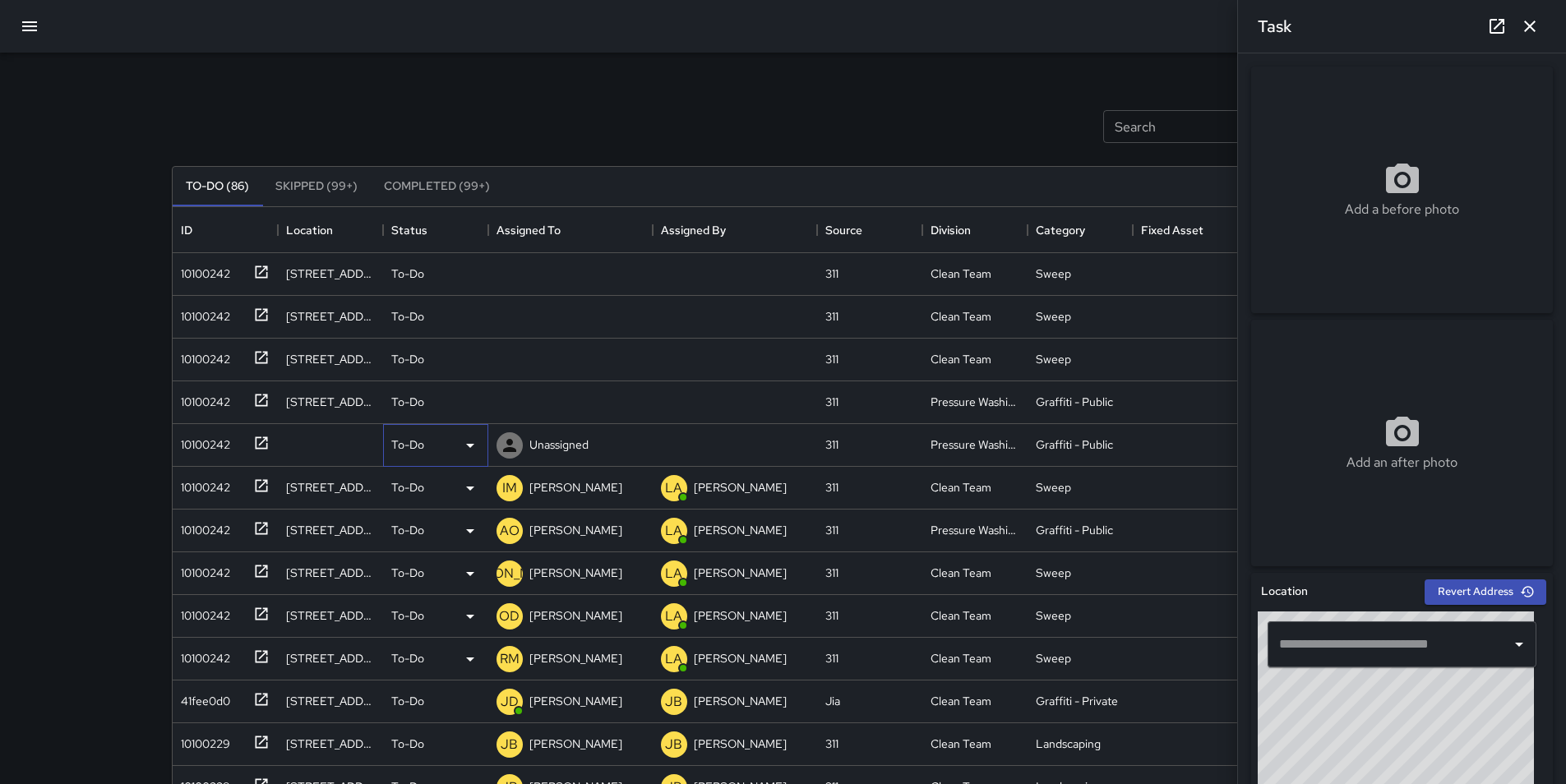
click at [474, 439] on icon at bounding box center [470, 445] width 20 height 20
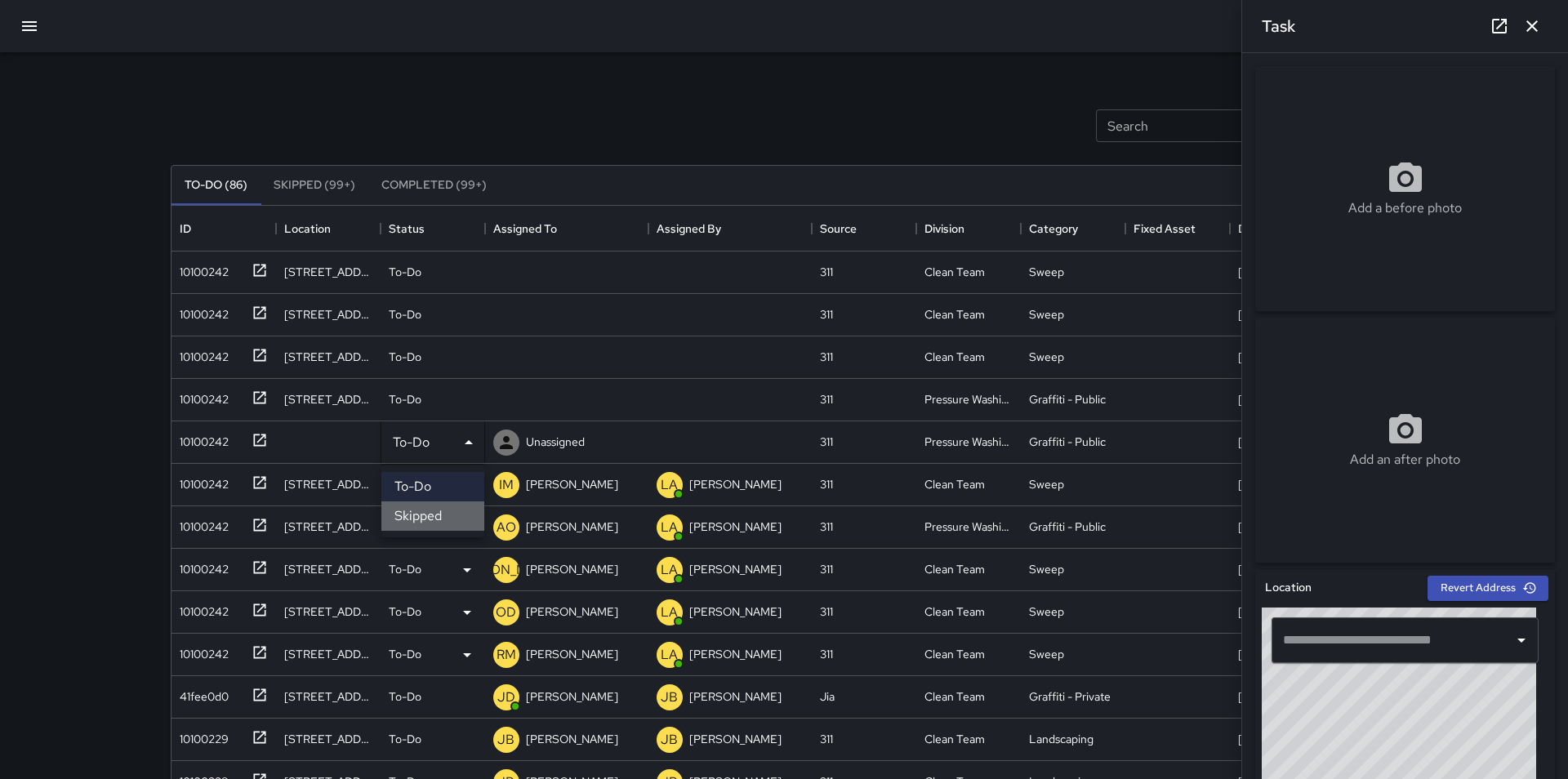
click at [451, 517] on li "Skipped" at bounding box center [433, 516] width 103 height 30
